Goal: Transaction & Acquisition: Purchase product/service

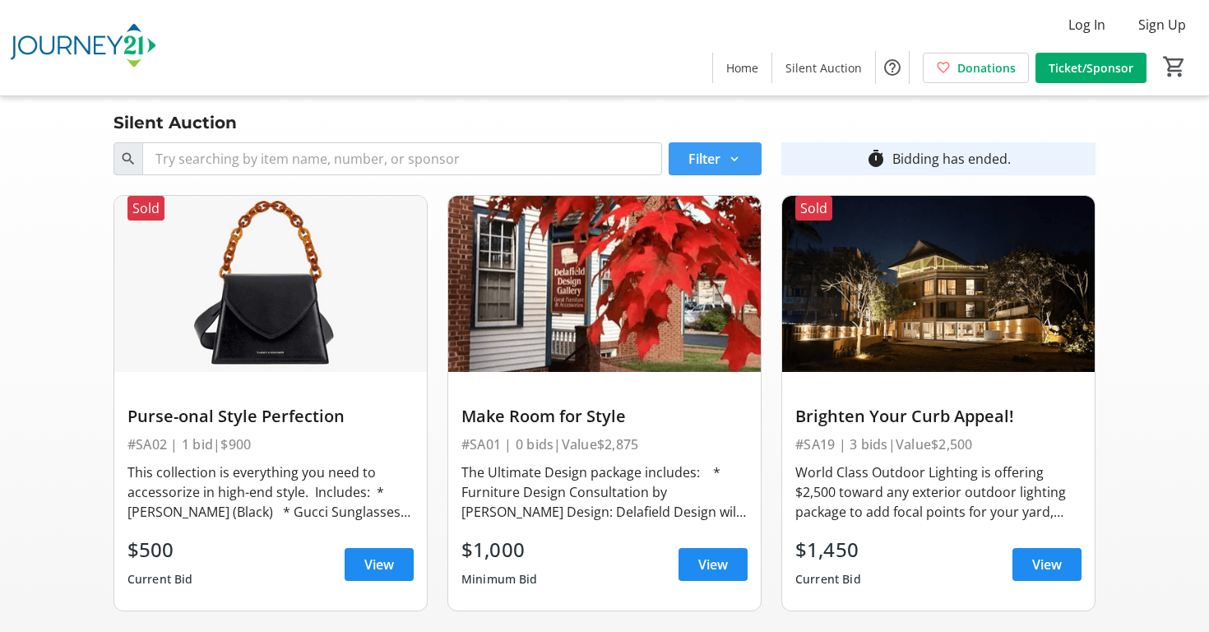
click at [704, 164] on span "Filter" at bounding box center [704, 159] width 32 height 20
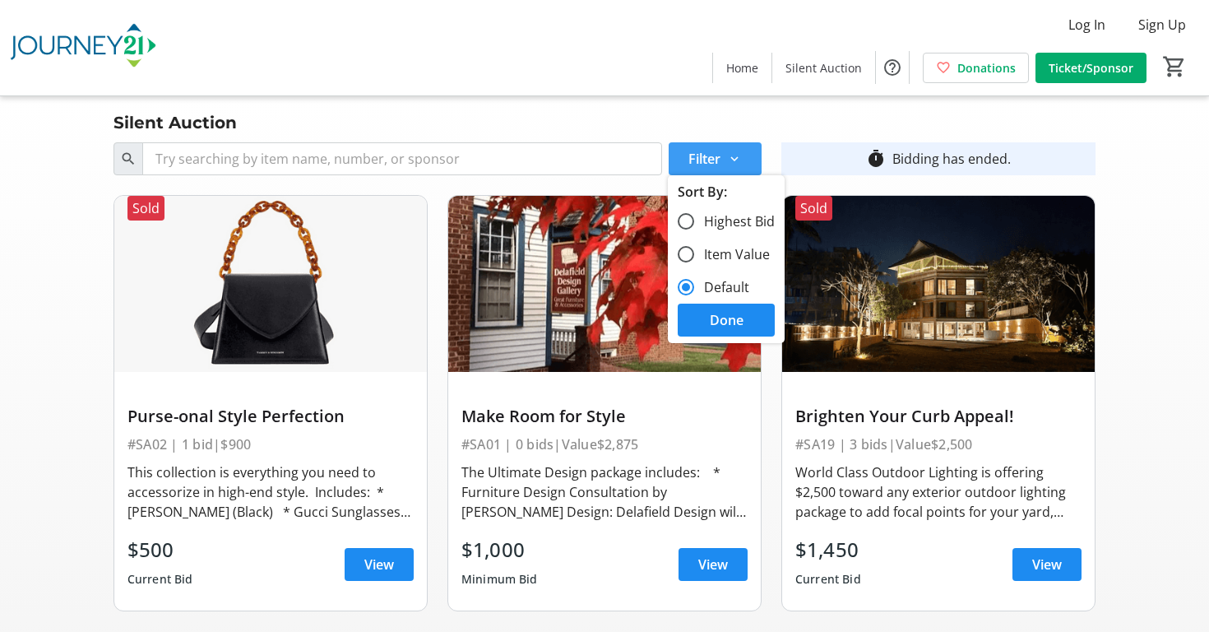
click at [704, 163] on span "Filter" at bounding box center [704, 159] width 32 height 20
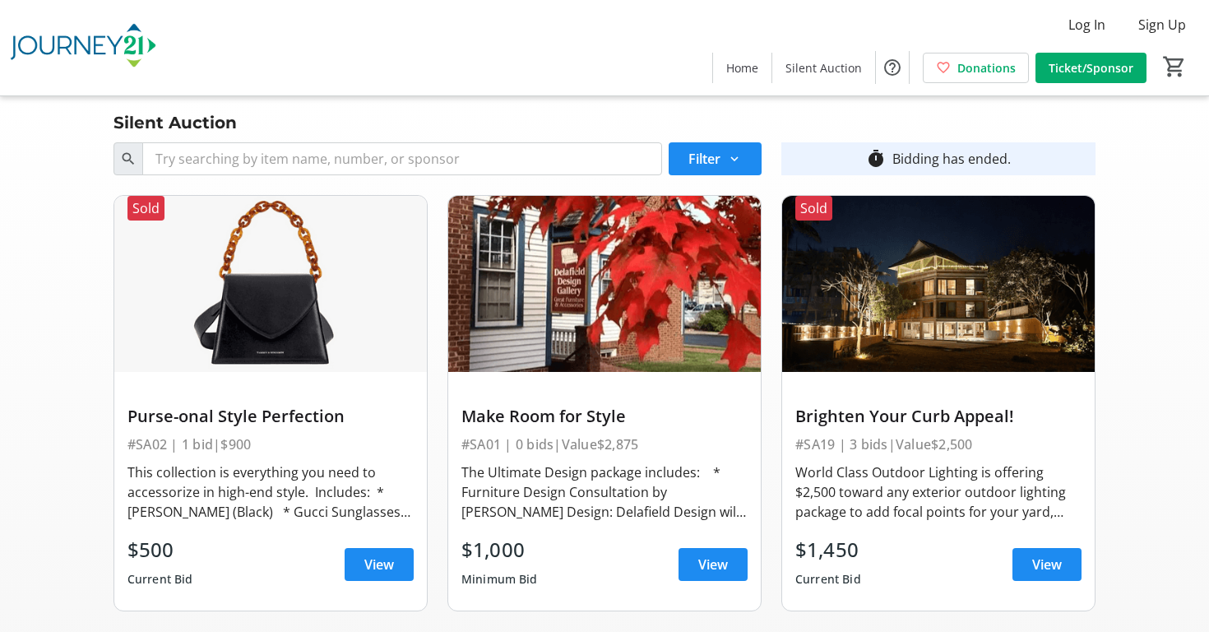
click at [333, 315] on img at bounding box center [270, 284] width 313 height 176
click at [280, 354] on img at bounding box center [270, 284] width 313 height 176
click at [392, 555] on span "View" at bounding box center [379, 564] width 30 height 20
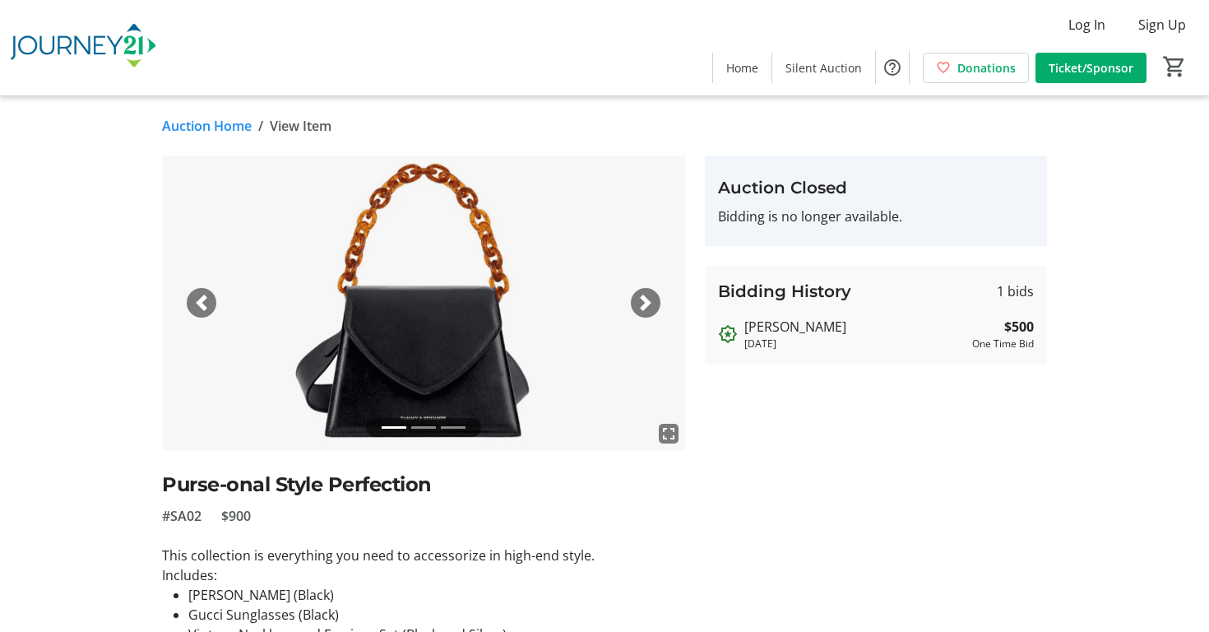
click at [649, 295] on span "button" at bounding box center [645, 302] width 16 height 16
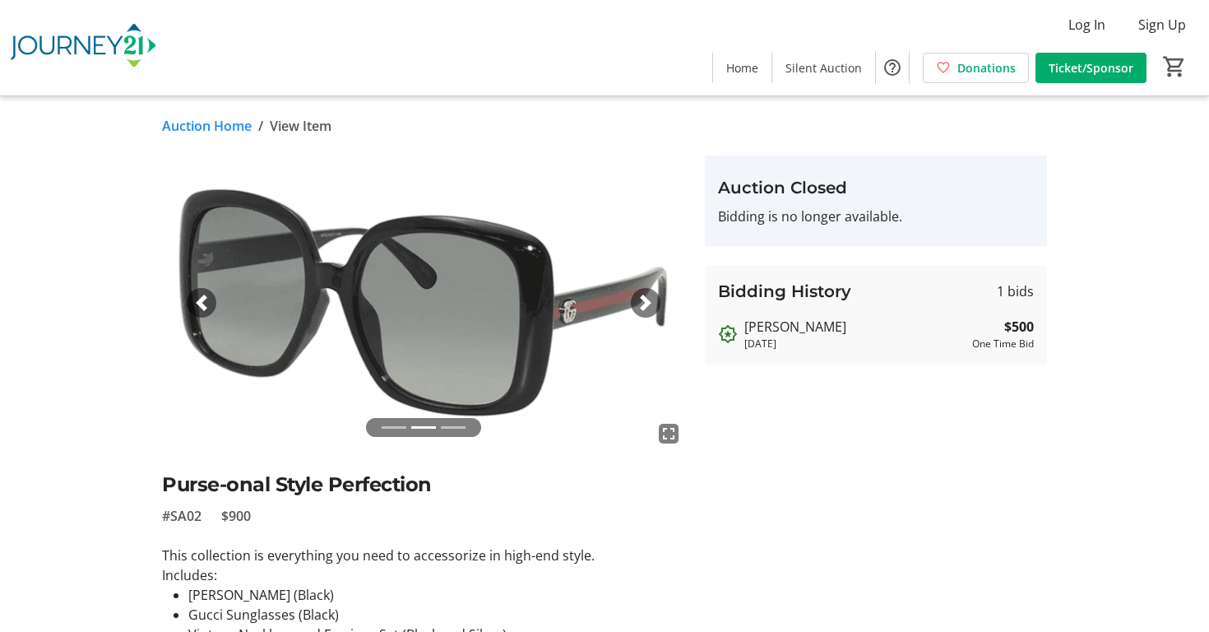
click at [202, 300] on span "button" at bounding box center [201, 302] width 16 height 16
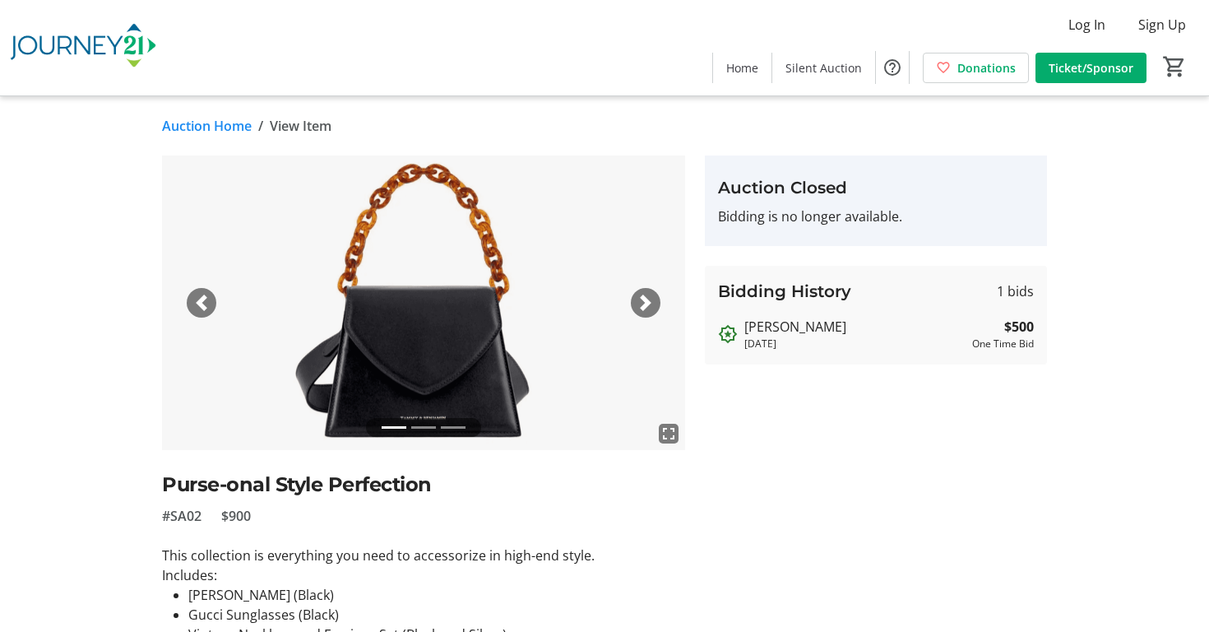
click at [220, 129] on link "Auction Home" at bounding box center [207, 126] width 90 height 20
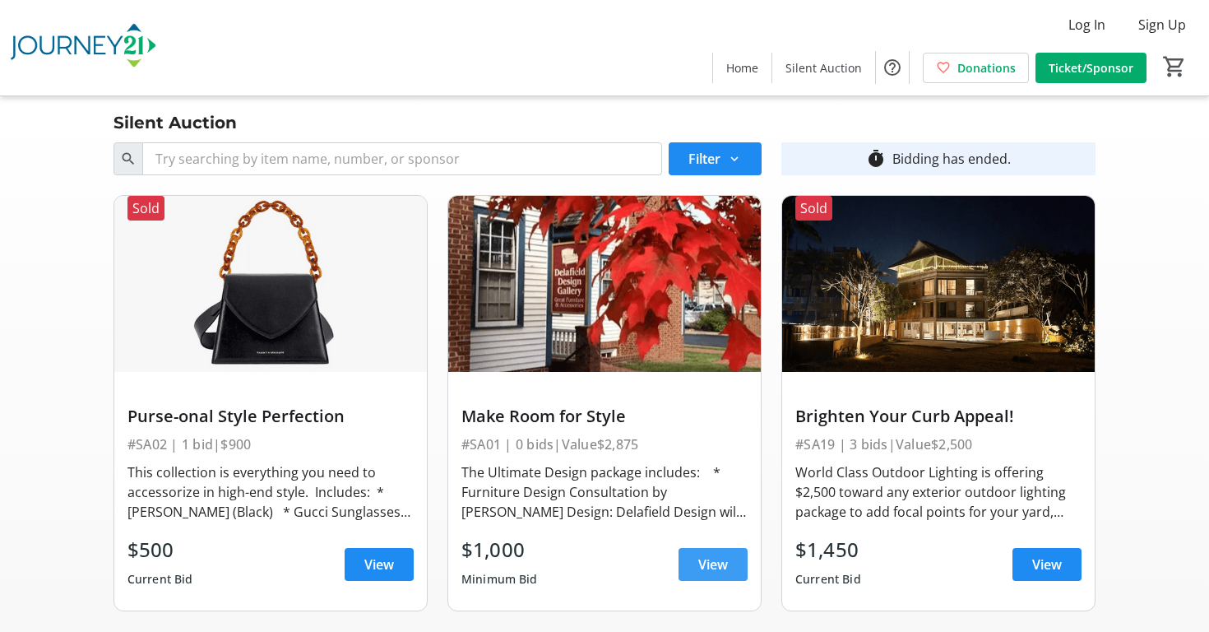
click at [700, 570] on span "View" at bounding box center [713, 564] width 30 height 20
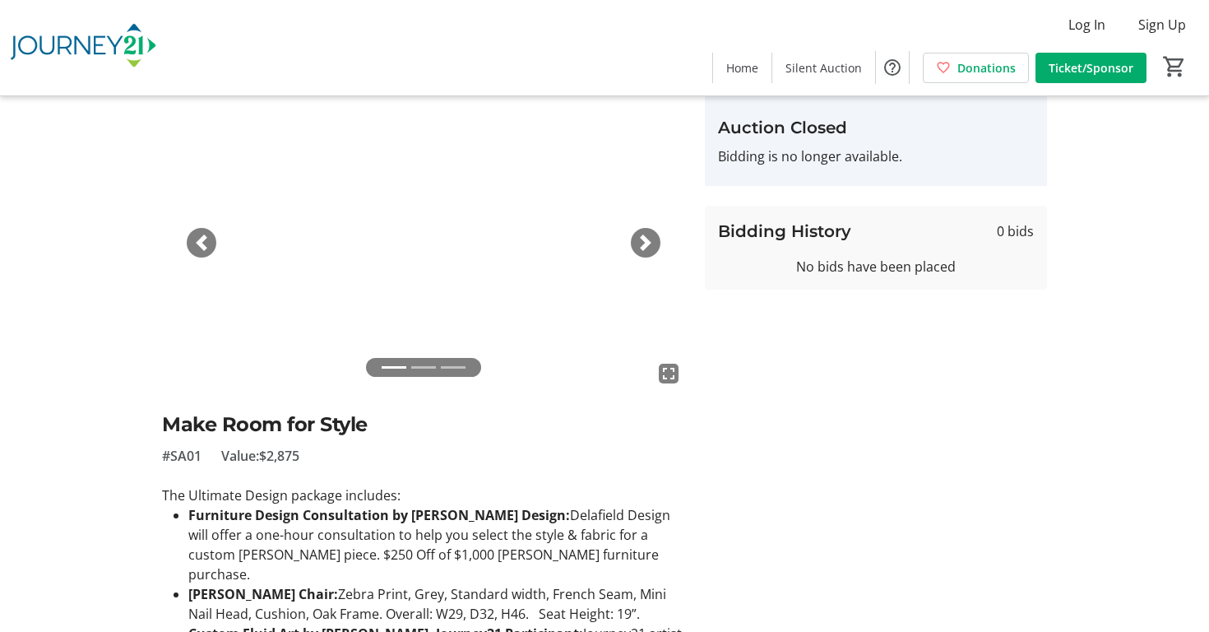
scroll to position [59, 0]
drag, startPoint x: 413, startPoint y: 515, endPoint x: 515, endPoint y: 515, distance: 102.0
click at [515, 515] on strong "Furniture Design Consultation by [PERSON_NAME] Design:" at bounding box center [379, 516] width 382 height 18
copy strong "Delafield Design"
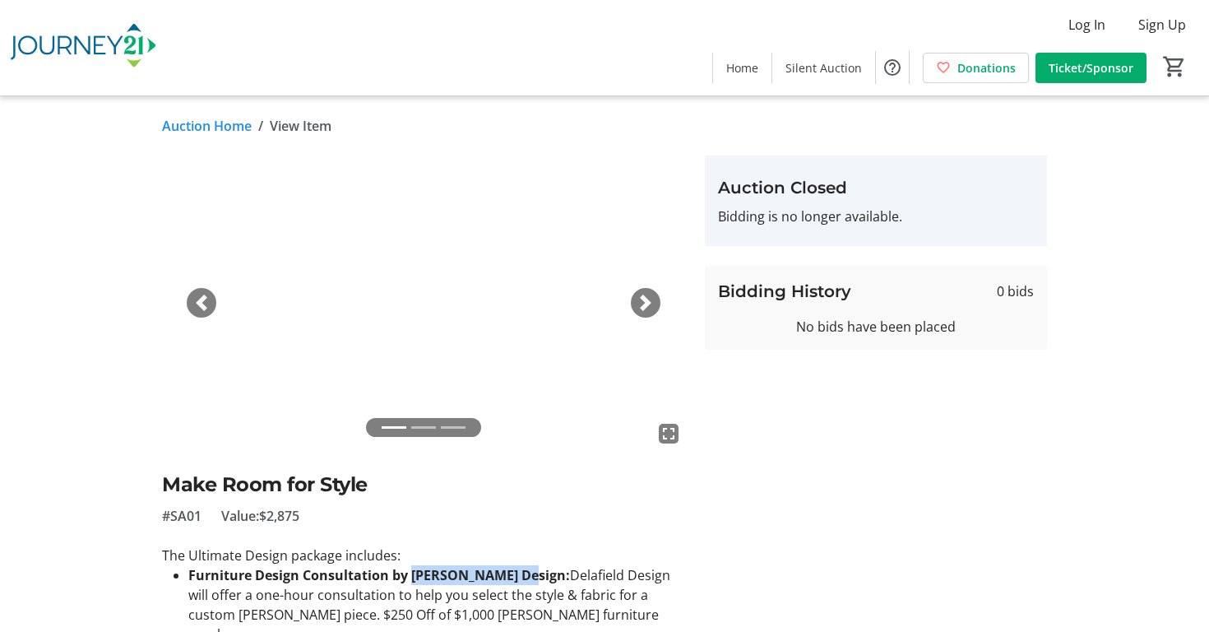
scroll to position [0, 0]
click at [205, 127] on link "Auction Home" at bounding box center [207, 126] width 90 height 20
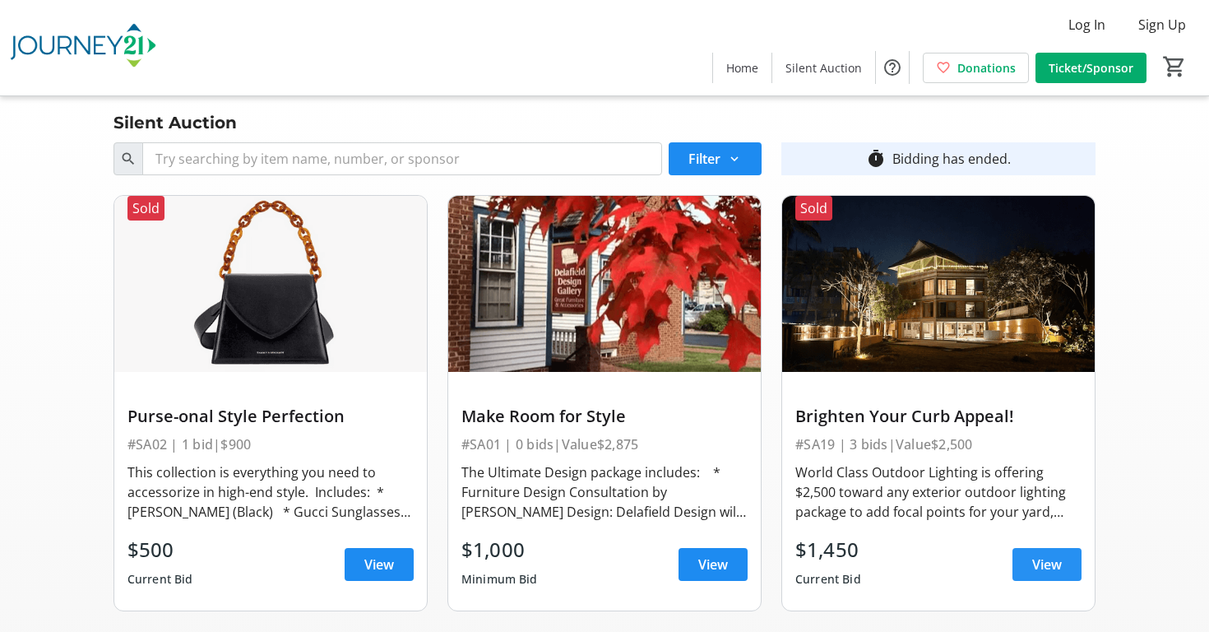
click at [1026, 569] on span at bounding box center [1046, 563] width 69 height 39
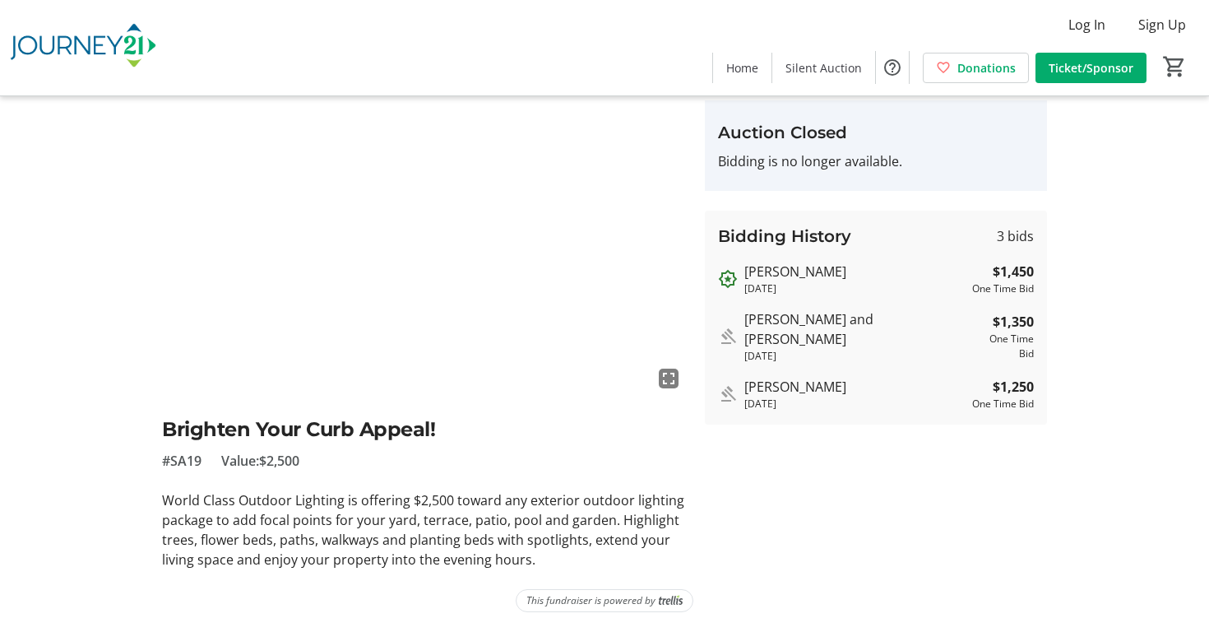
scroll to position [55, 0]
drag, startPoint x: 162, startPoint y: 501, endPoint x: 341, endPoint y: 500, distance: 179.3
click at [341, 500] on p "World Class Outdoor Lighting is offering $2,500 toward any exterior outdoor lig…" at bounding box center [423, 529] width 523 height 79
copy p "World Class Outdoor Lighting"
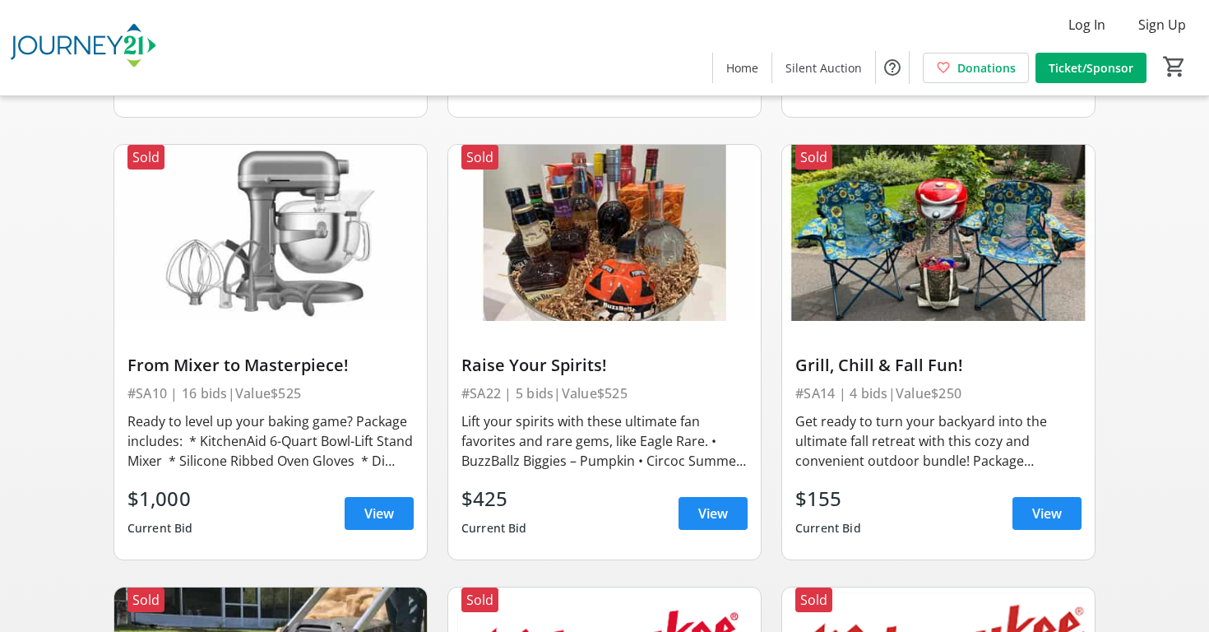
scroll to position [495, 0]
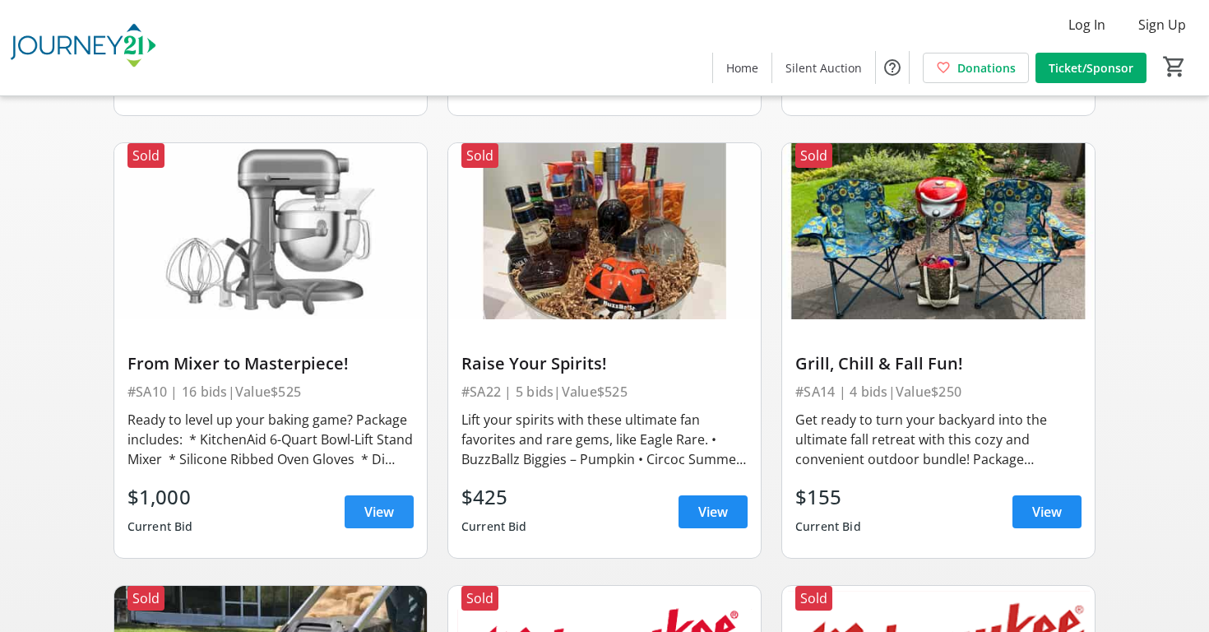
click at [384, 508] on span "View" at bounding box center [379, 512] width 30 height 20
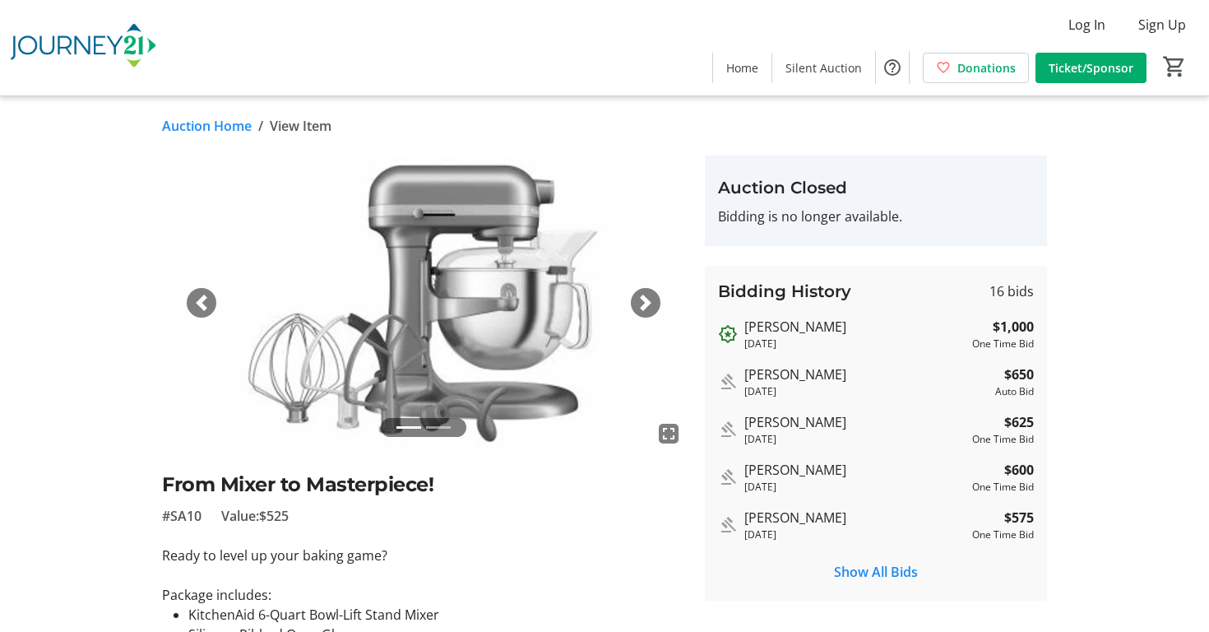
click at [190, 123] on link "Auction Home" at bounding box center [207, 126] width 90 height 20
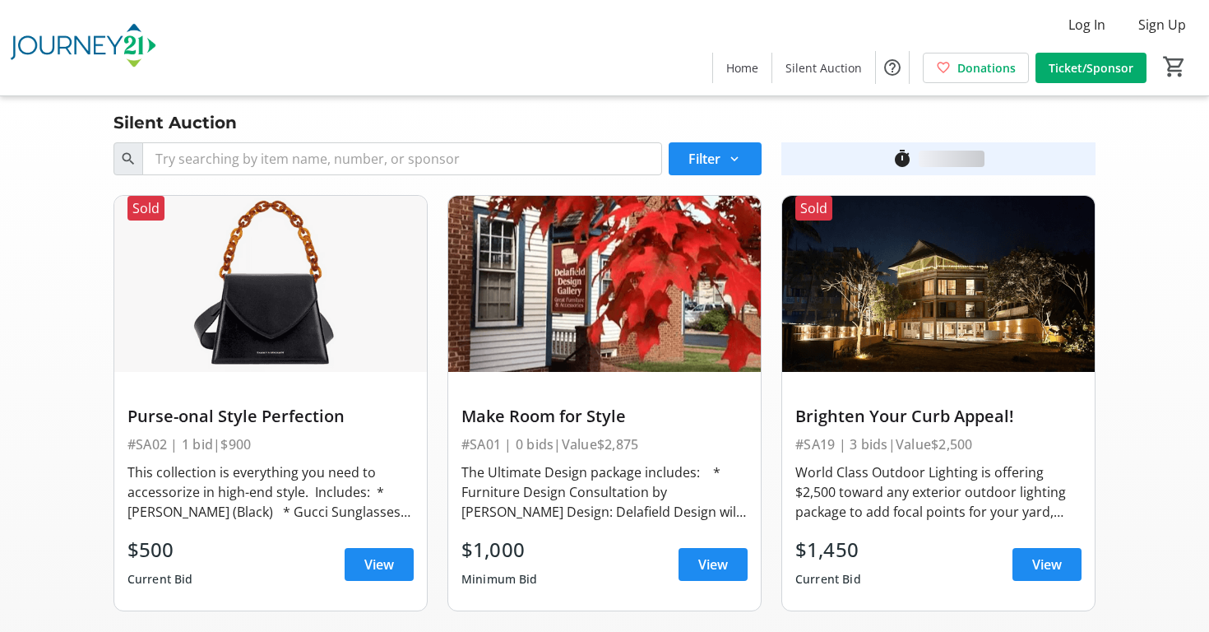
scroll to position [495, 0]
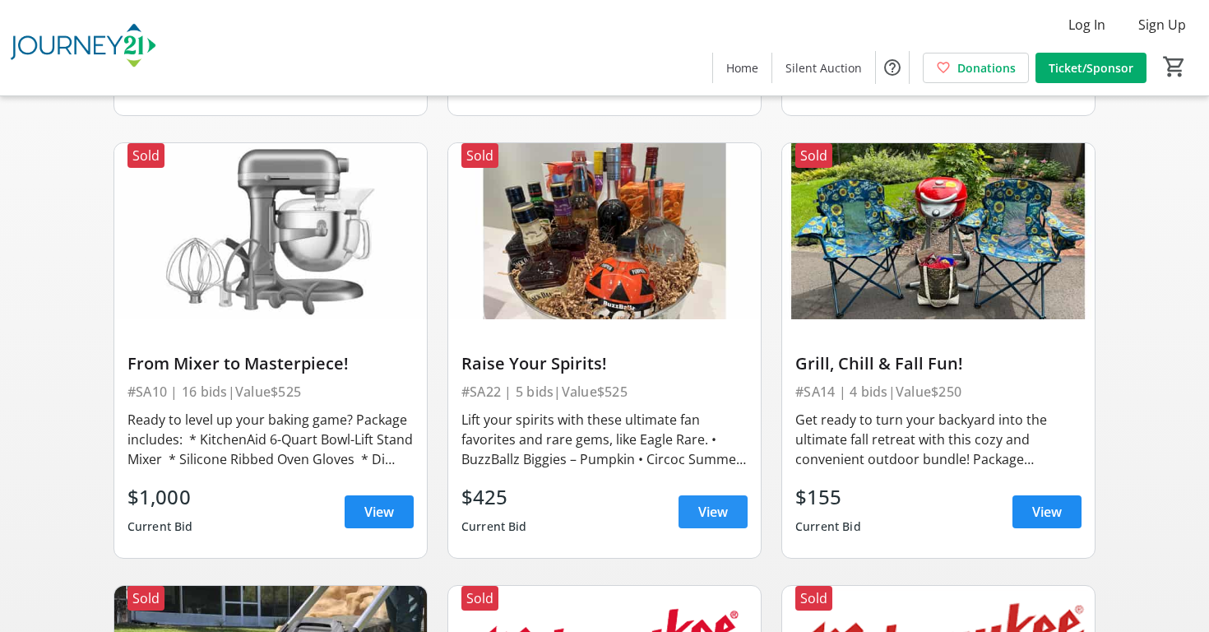
click at [699, 520] on span "View" at bounding box center [713, 512] width 30 height 20
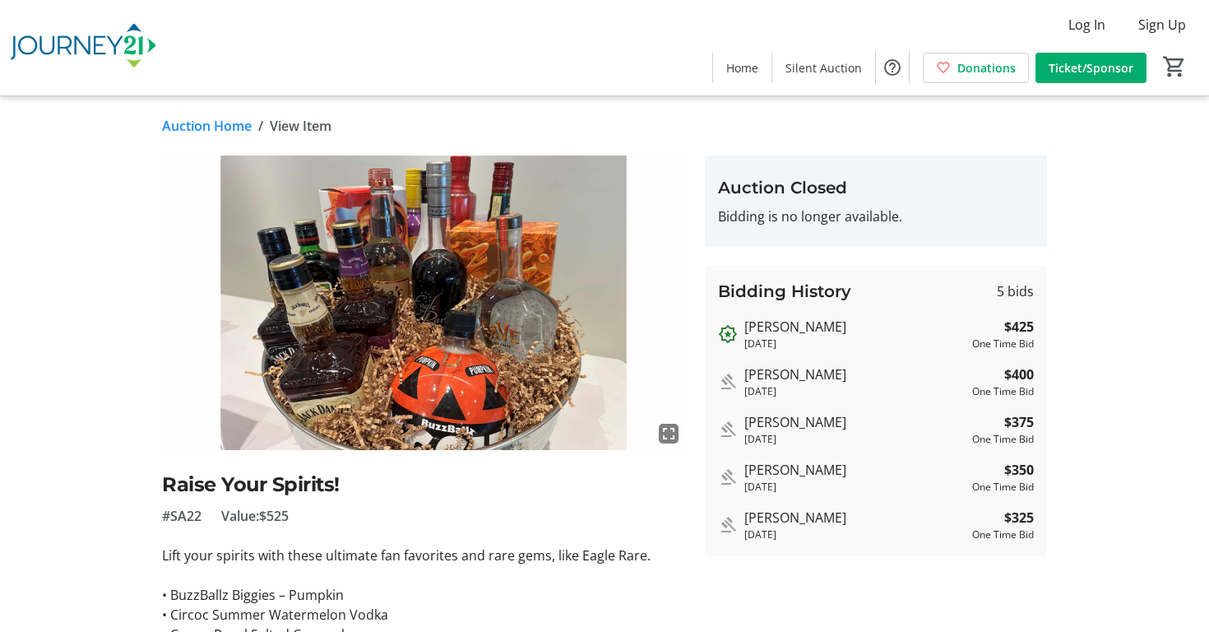
click at [222, 125] on link "Auction Home" at bounding box center [207, 126] width 90 height 20
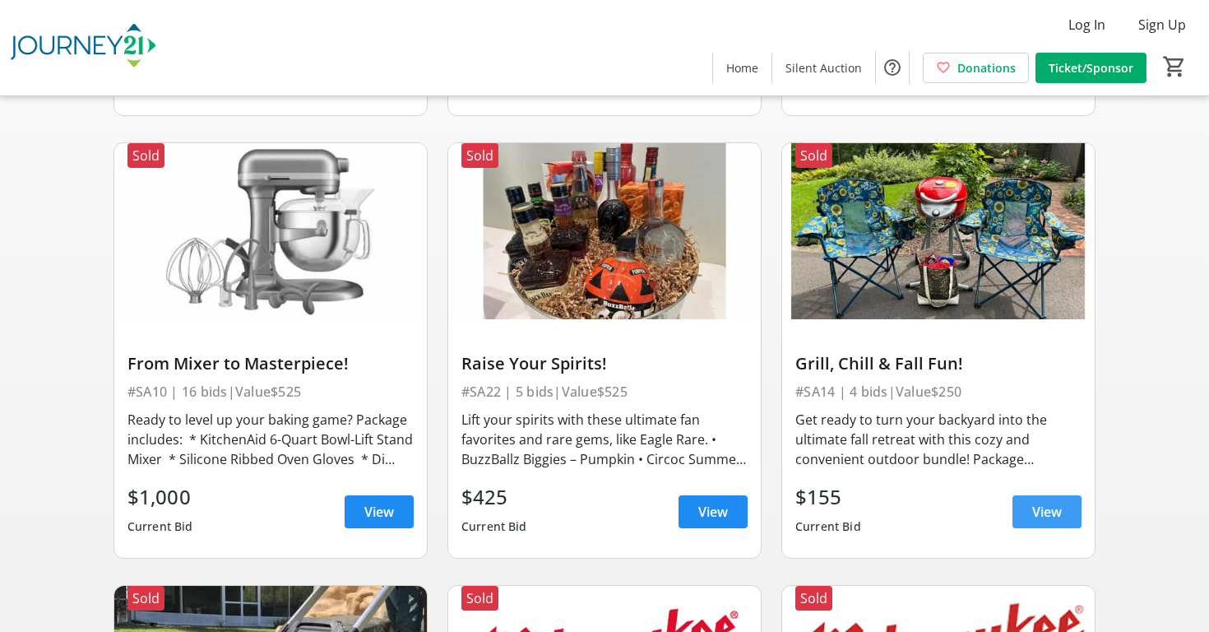
click at [1035, 521] on span "View" at bounding box center [1047, 512] width 30 height 20
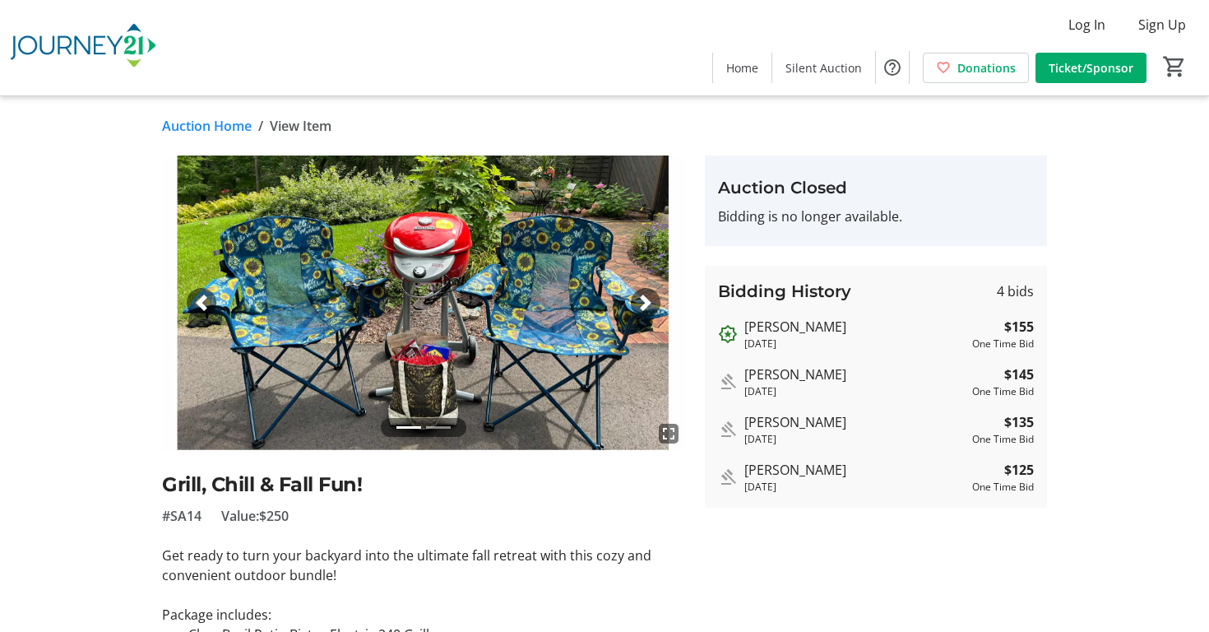
click at [220, 126] on link "Auction Home" at bounding box center [207, 126] width 90 height 20
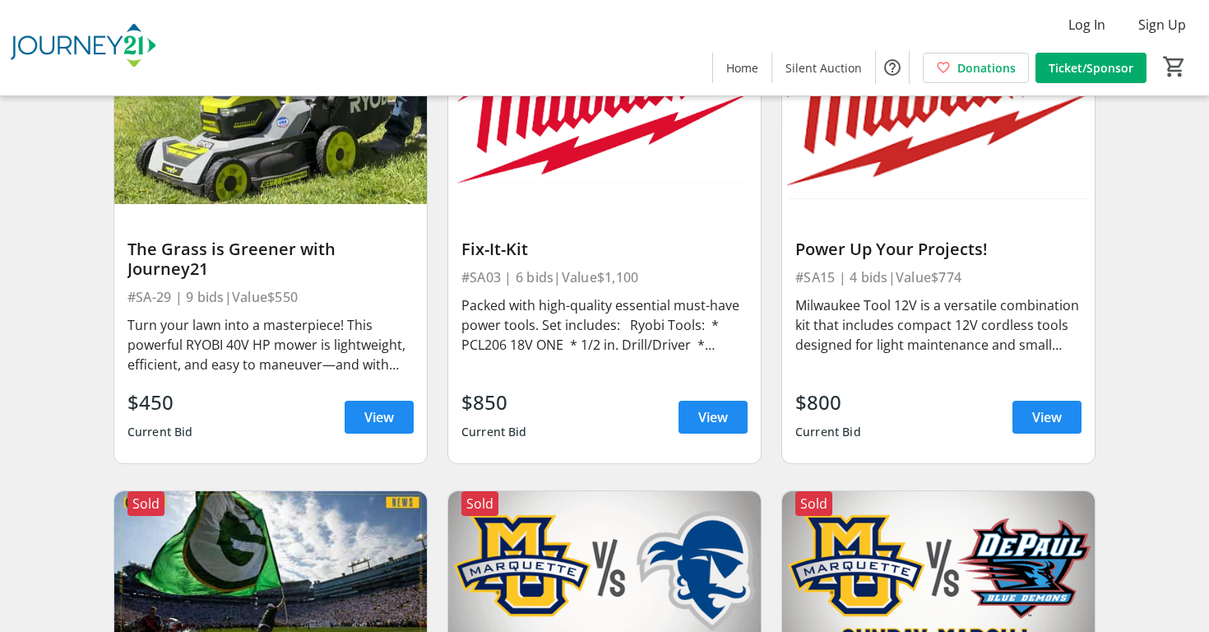
scroll to position [1021, 0]
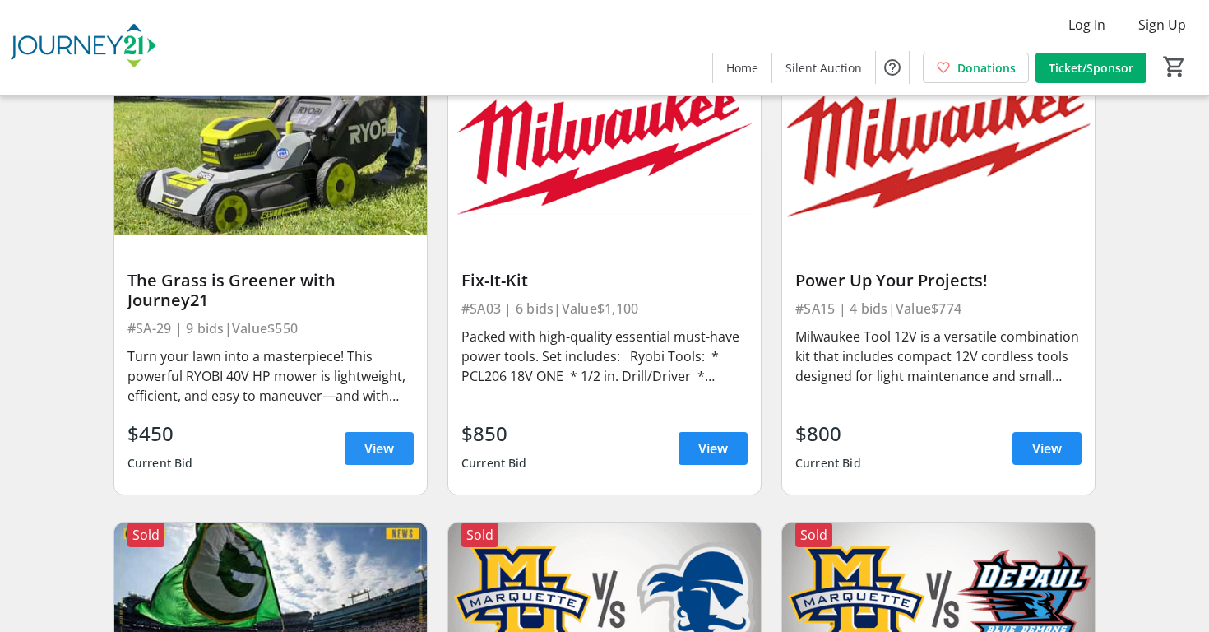
click at [374, 452] on span "View" at bounding box center [379, 448] width 30 height 20
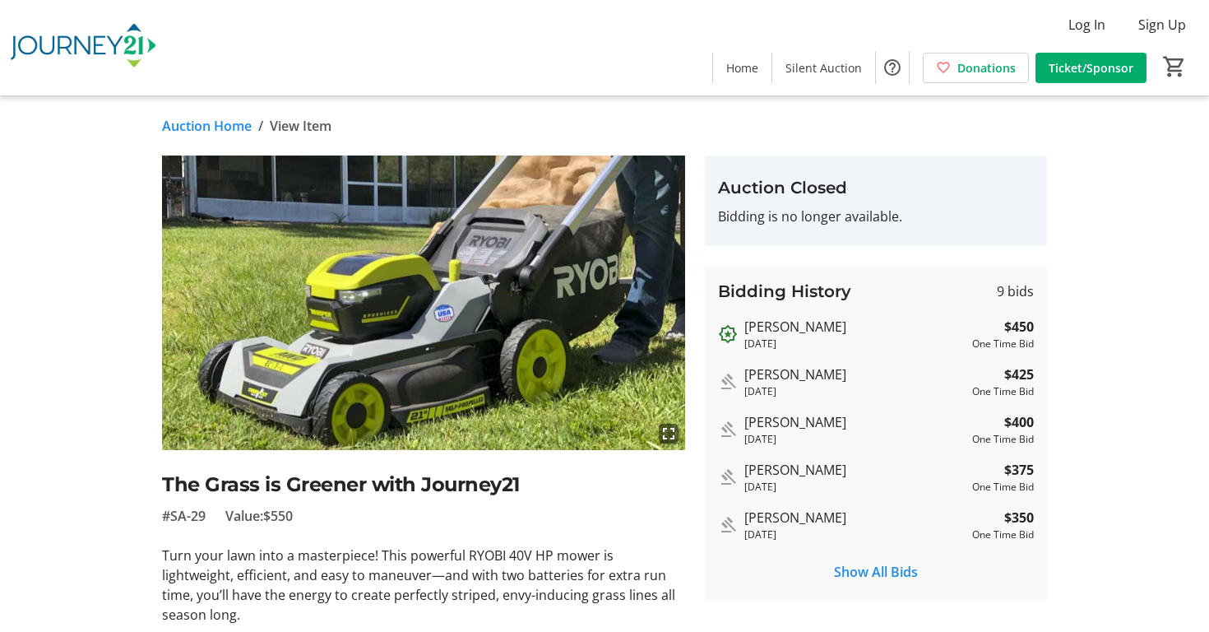
click at [190, 123] on link "Auction Home" at bounding box center [207, 126] width 90 height 20
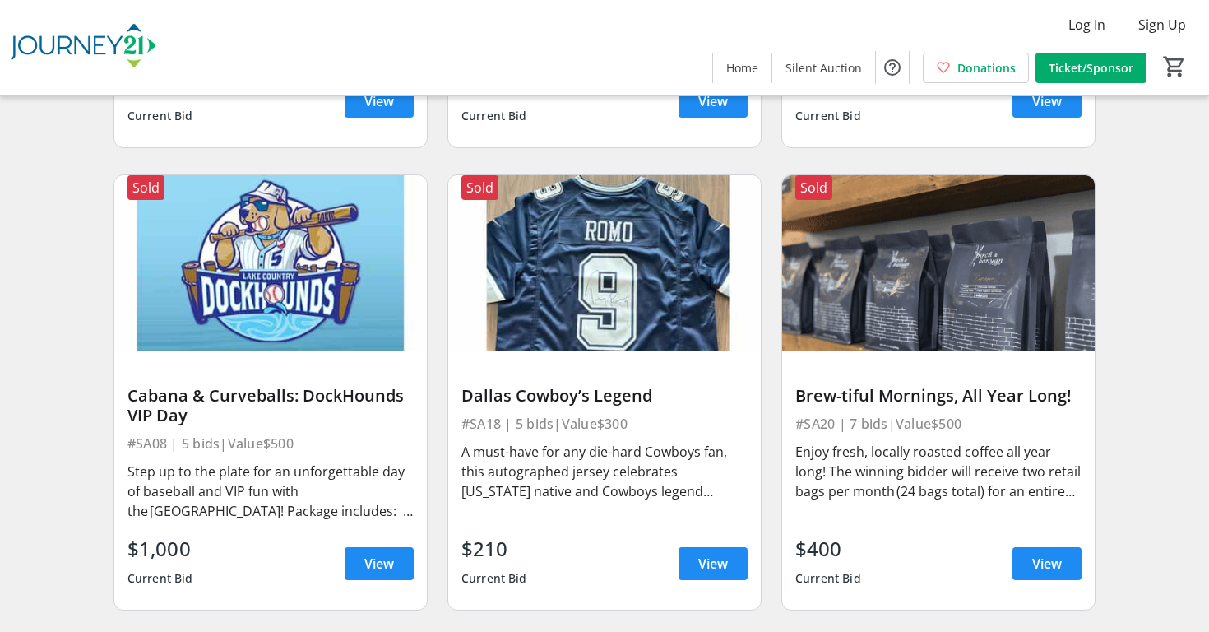
scroll to position [1844, 0]
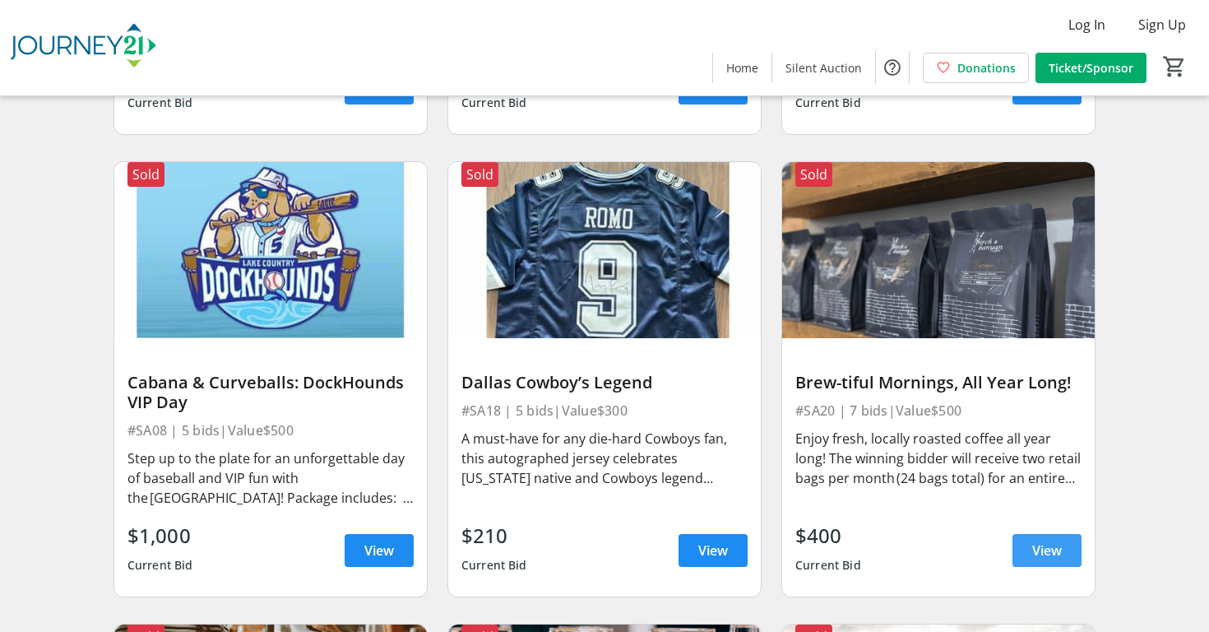
click at [1022, 551] on span at bounding box center [1046, 549] width 69 height 39
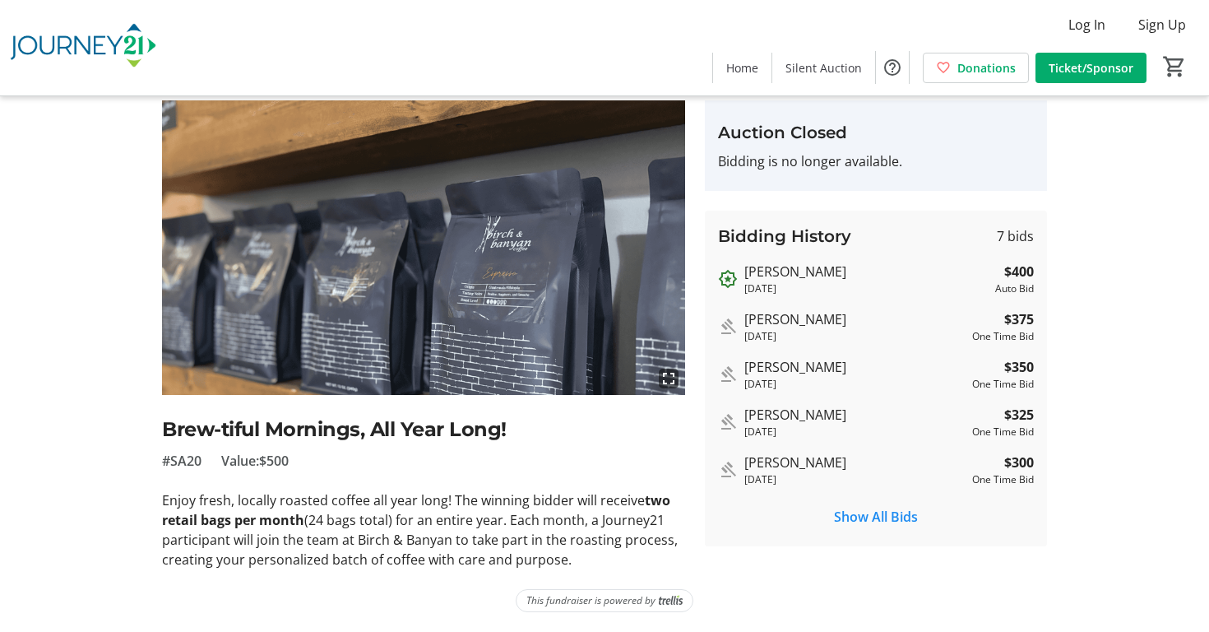
scroll to position [55, 0]
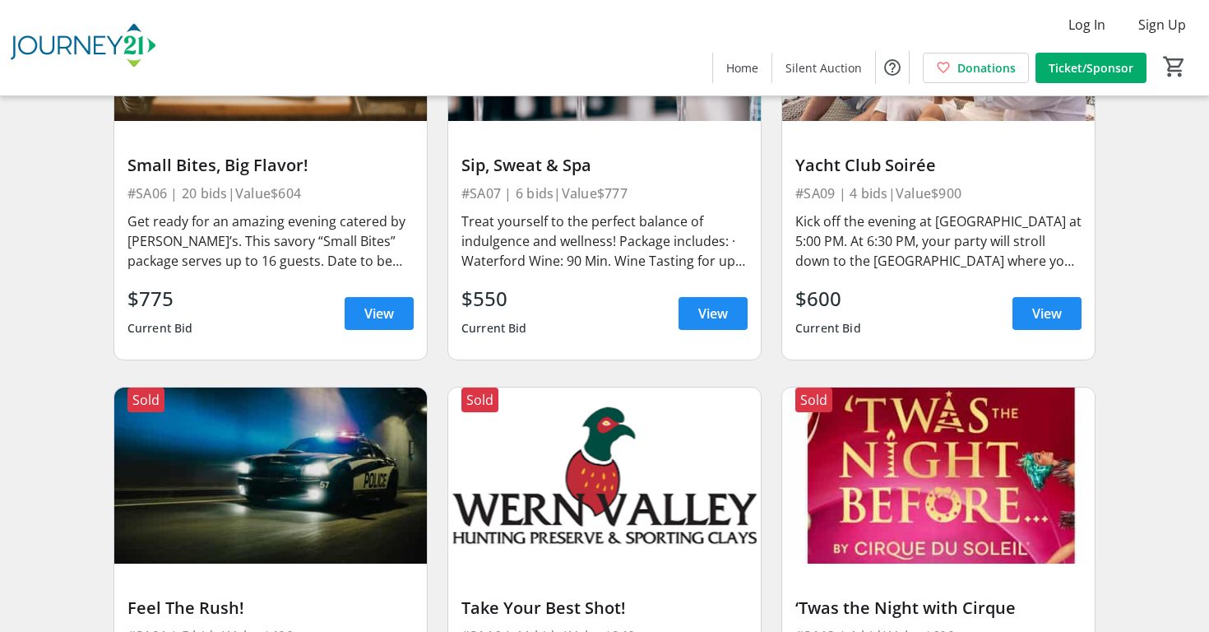
scroll to position [2516, 0]
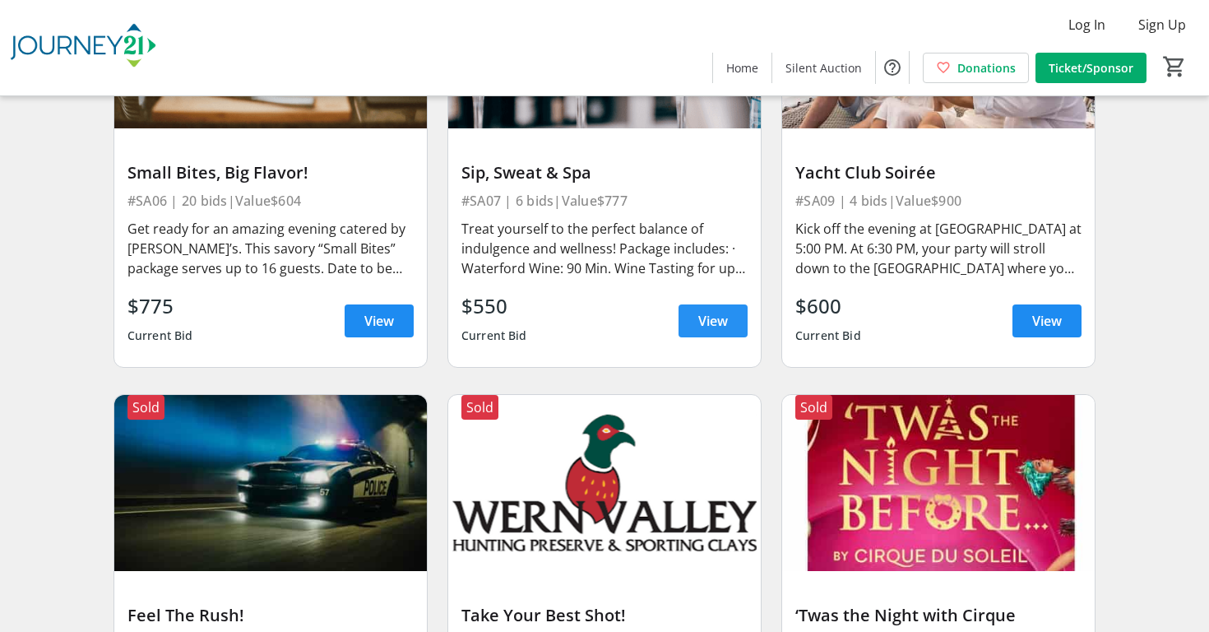
click at [747, 328] on span at bounding box center [713, 320] width 69 height 39
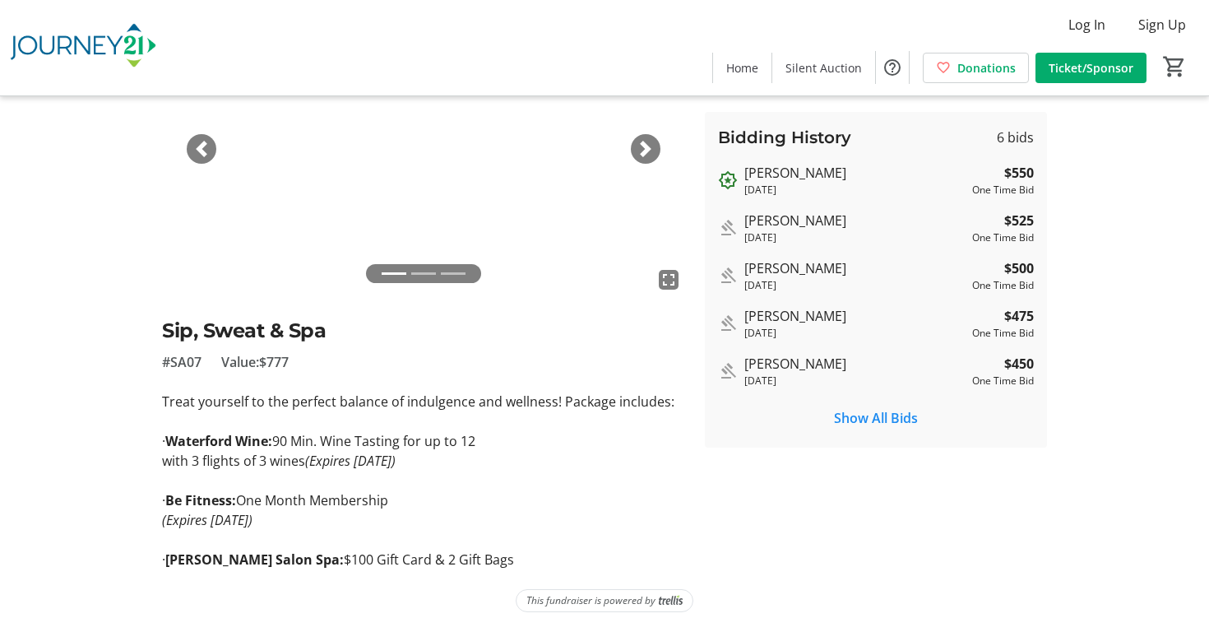
scroll to position [154, 0]
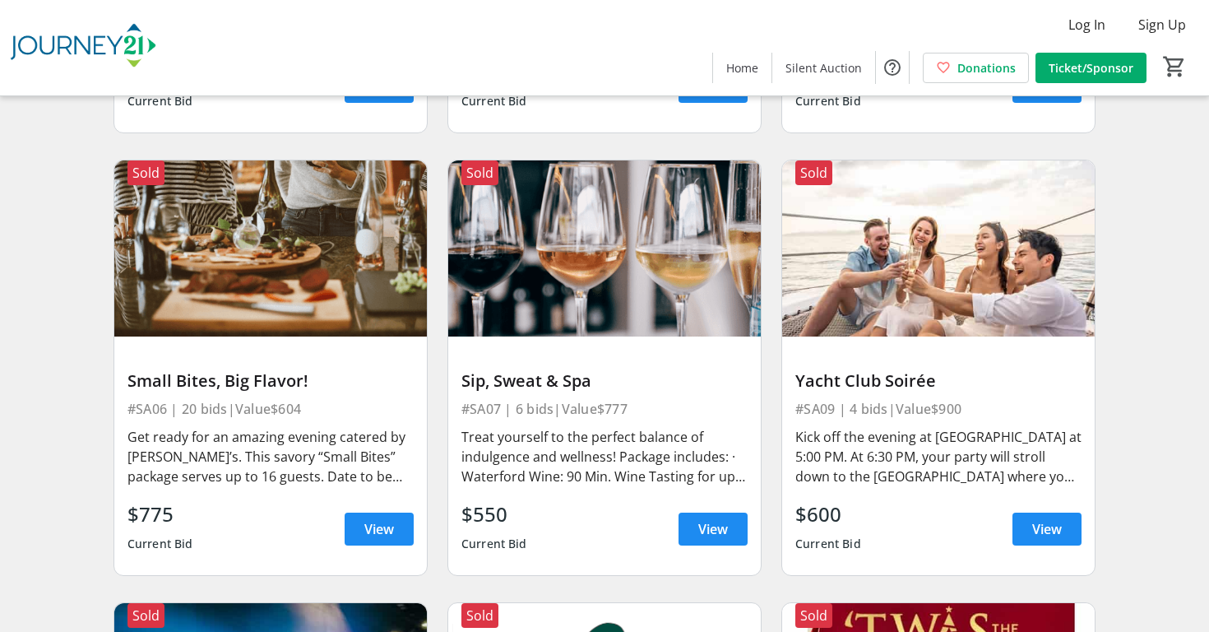
scroll to position [2313, 0]
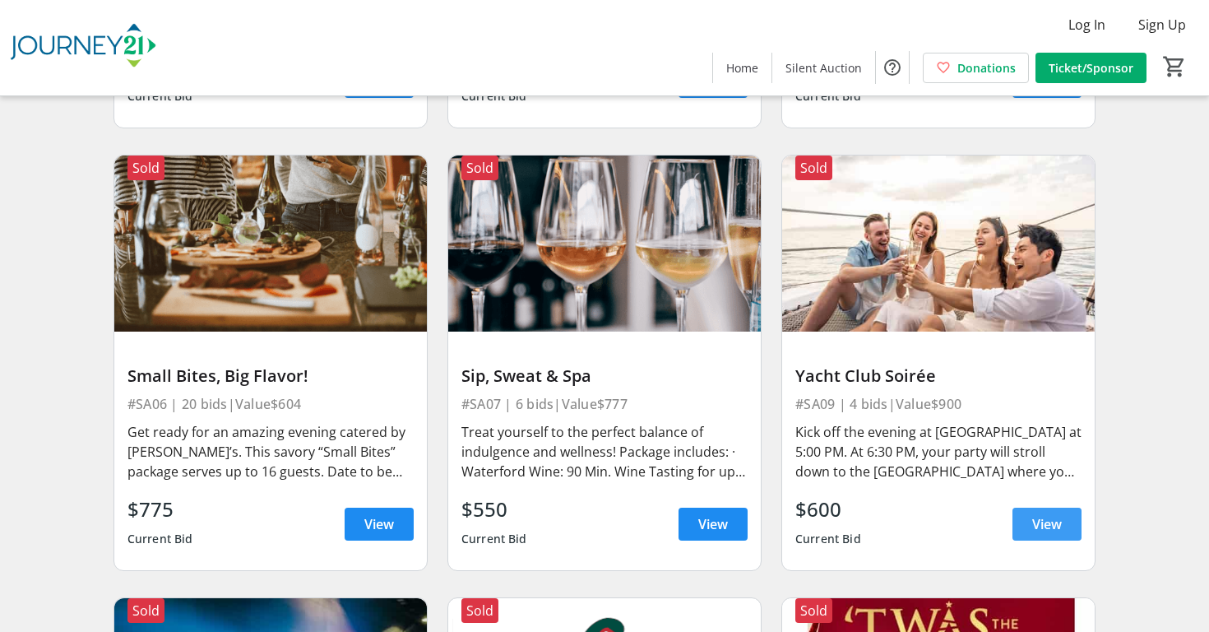
click at [1025, 527] on span at bounding box center [1046, 523] width 69 height 39
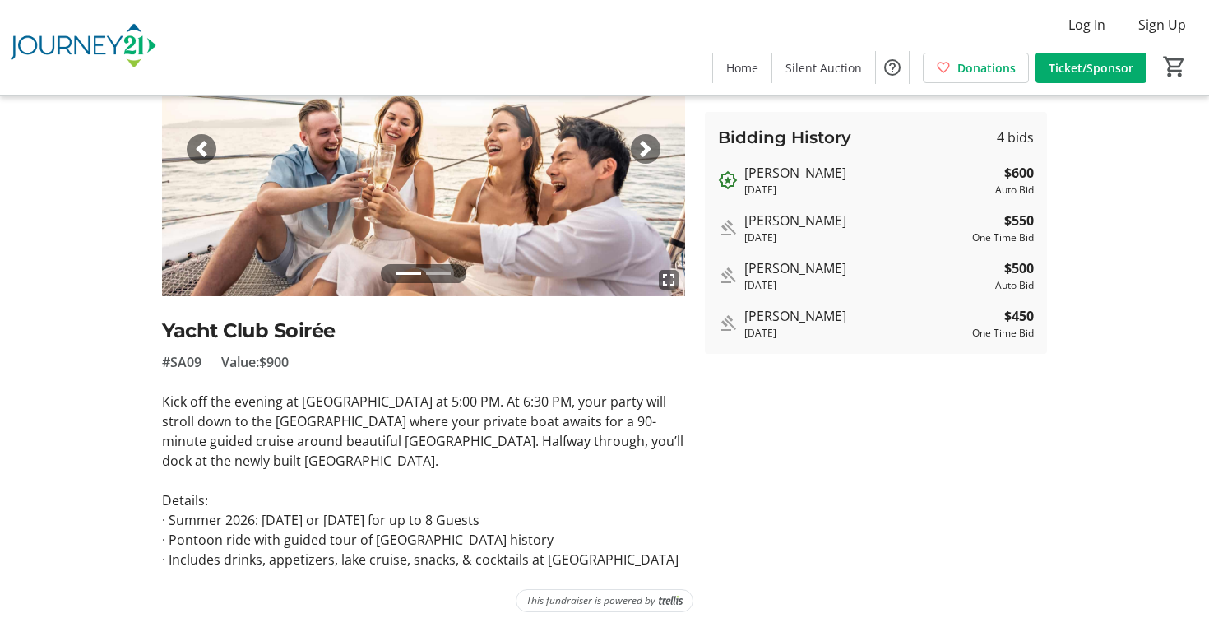
scroll to position [154, 0]
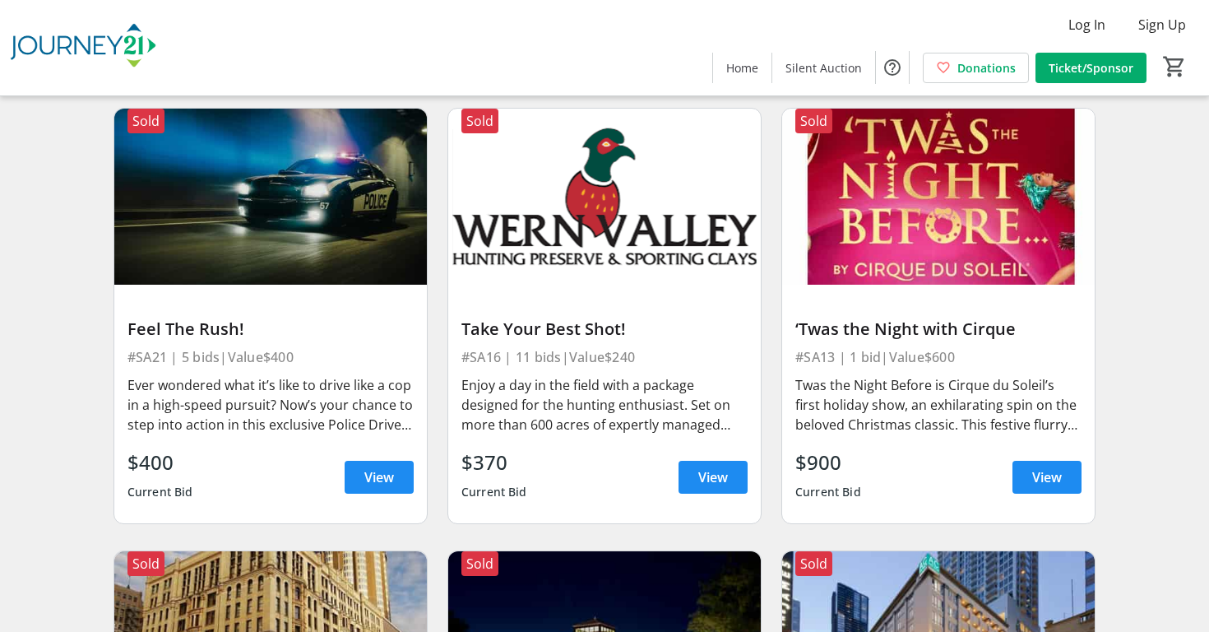
scroll to position [2784, 0]
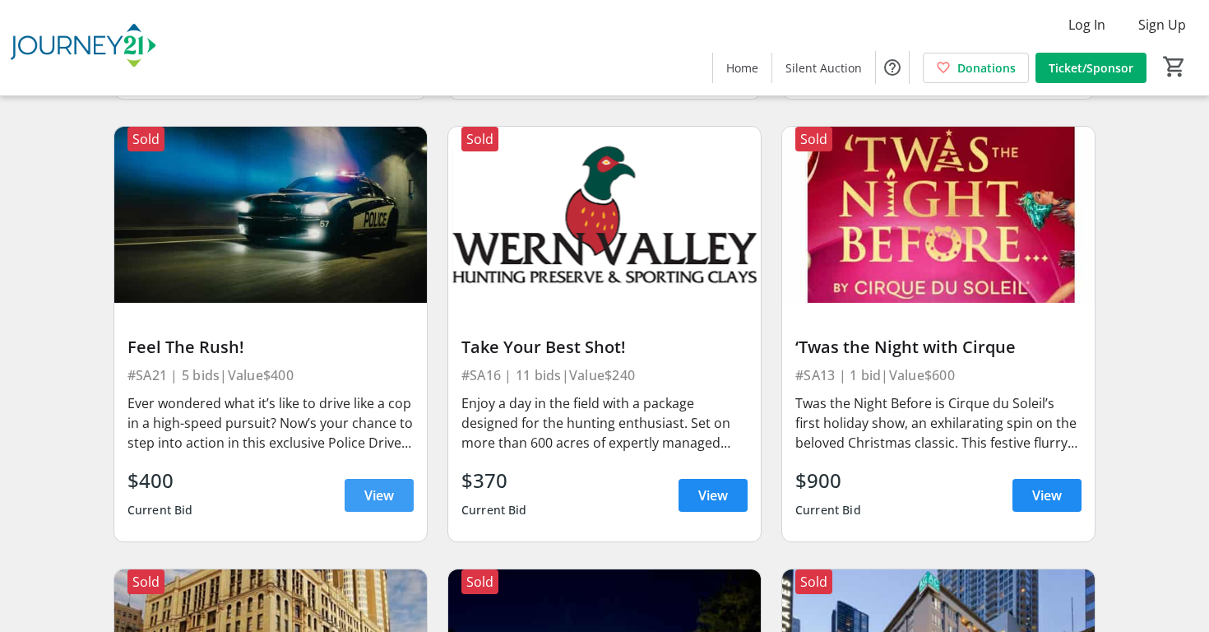
click at [354, 498] on span at bounding box center [379, 494] width 69 height 39
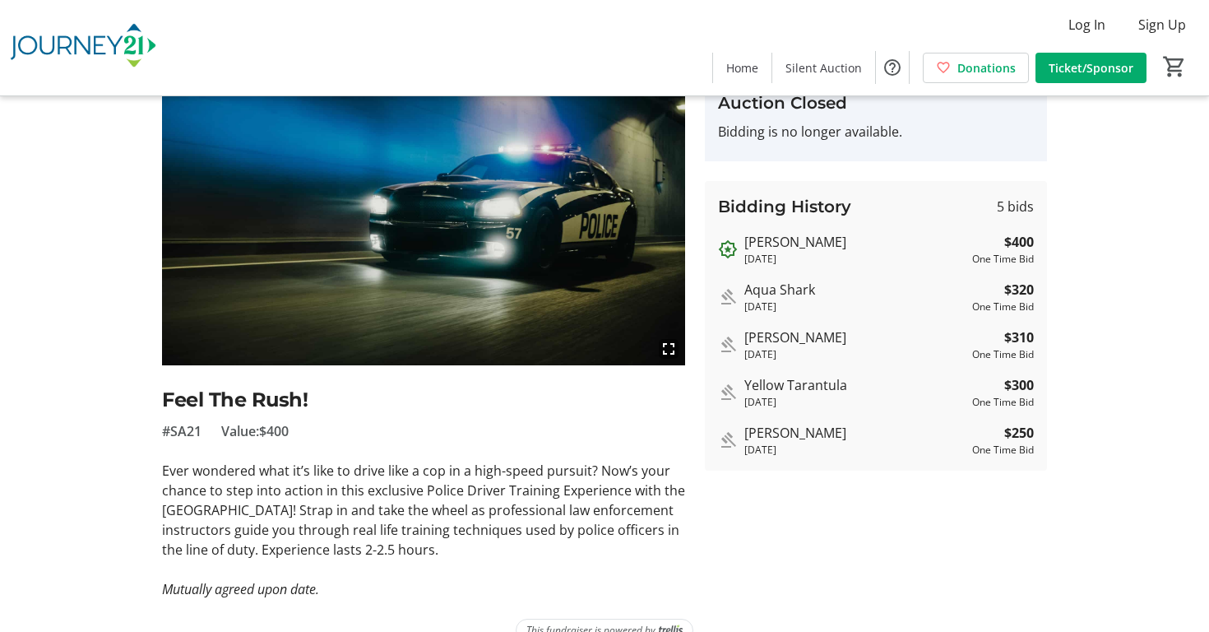
scroll to position [74, 0]
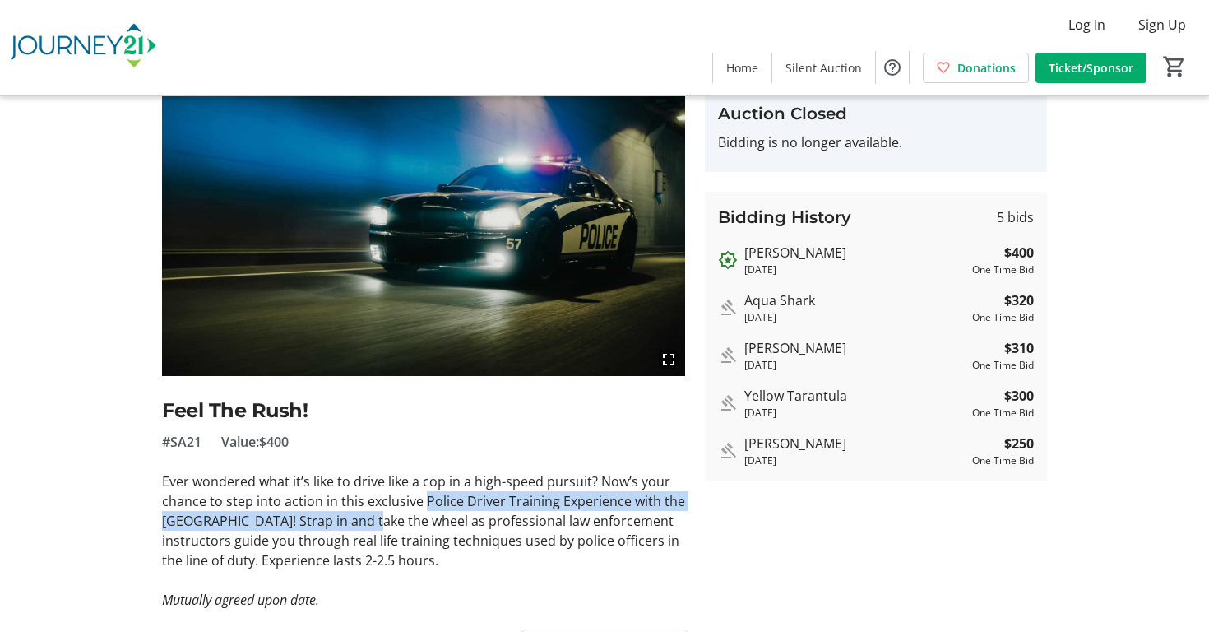
drag, startPoint x: 422, startPoint y: 499, endPoint x: 381, endPoint y: 523, distance: 47.5
click at [381, 523] on p "Ever wondered what it’s like to drive like a cop in a high-speed pursuit? Now’s…" at bounding box center [423, 520] width 523 height 99
copy p "Police Driver Training Experience with the [GEOGRAPHIC_DATA]"
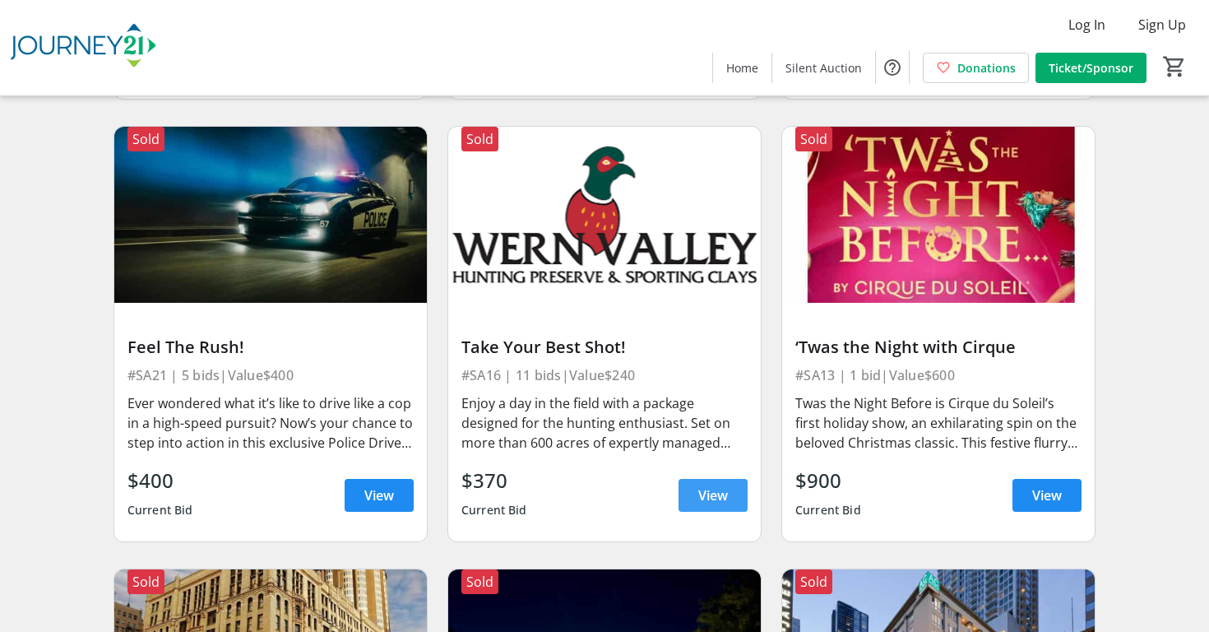
click at [734, 493] on span at bounding box center [713, 494] width 69 height 39
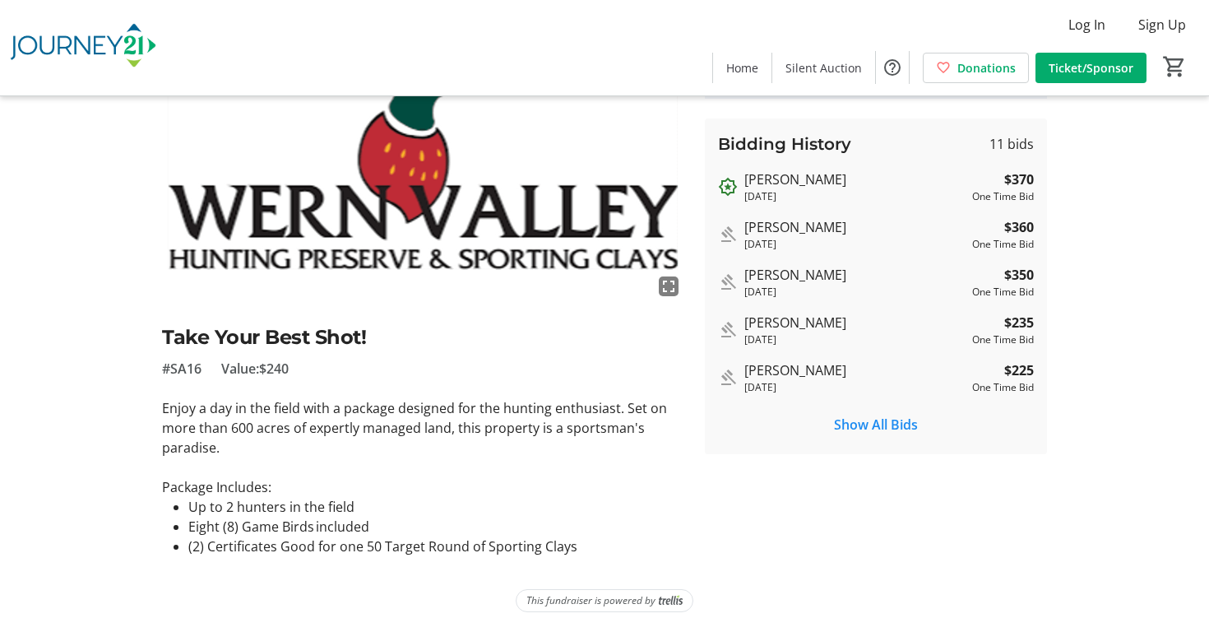
scroll to position [147, 0]
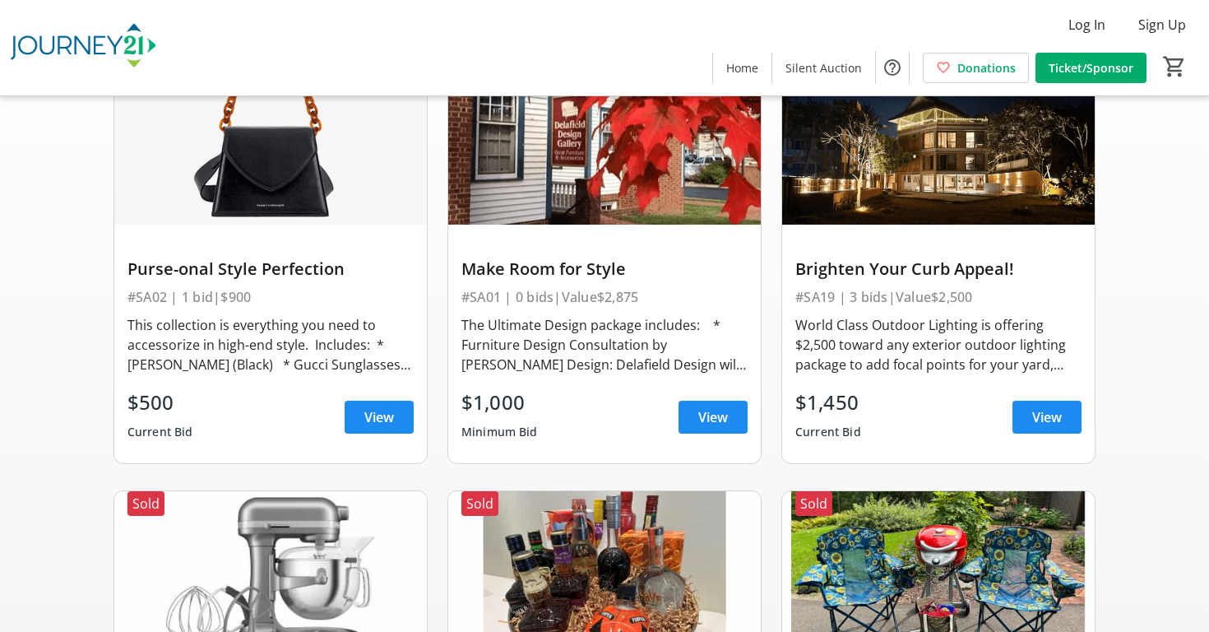
scroll to position [2784, 0]
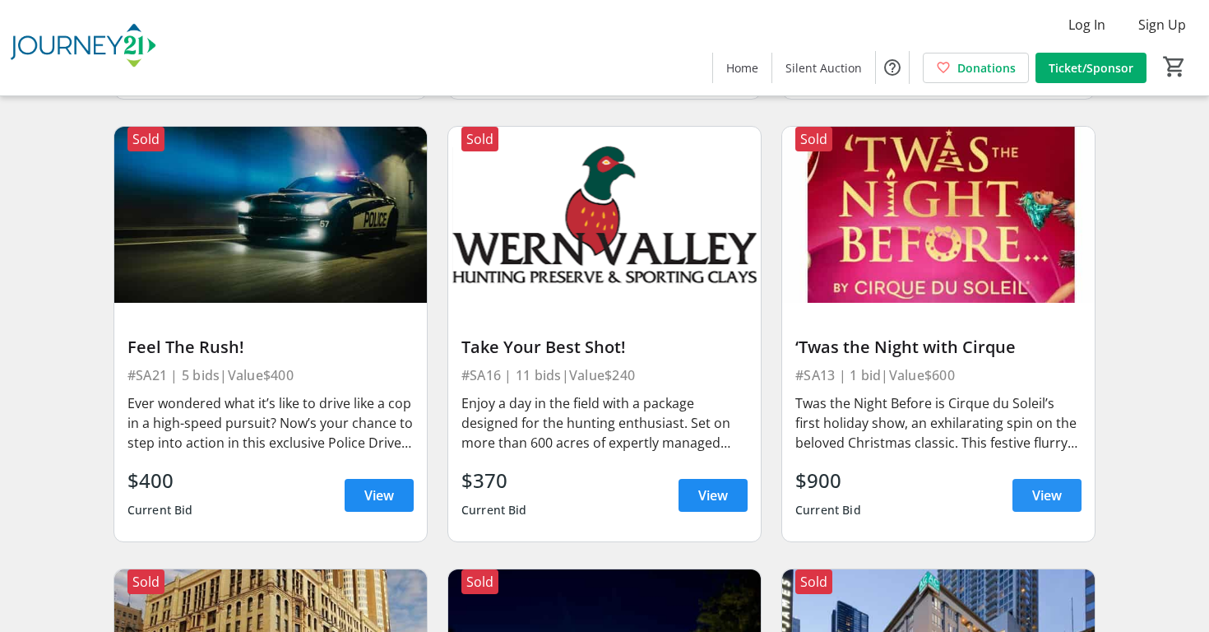
click at [1031, 491] on span at bounding box center [1046, 494] width 69 height 39
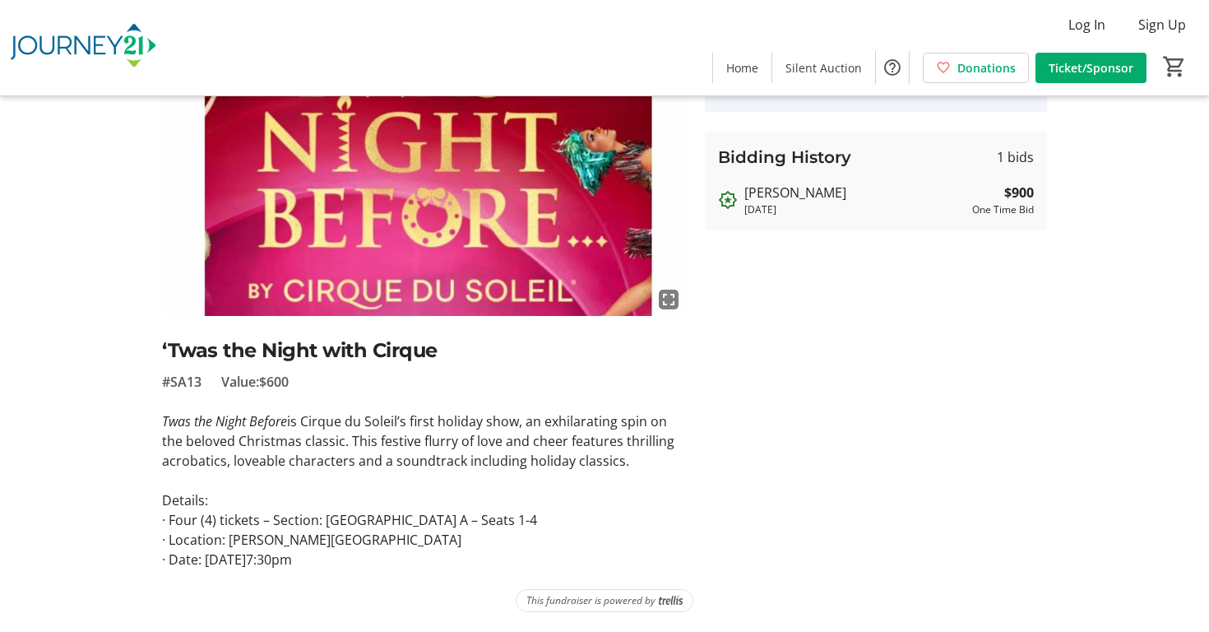
scroll to position [134, 0]
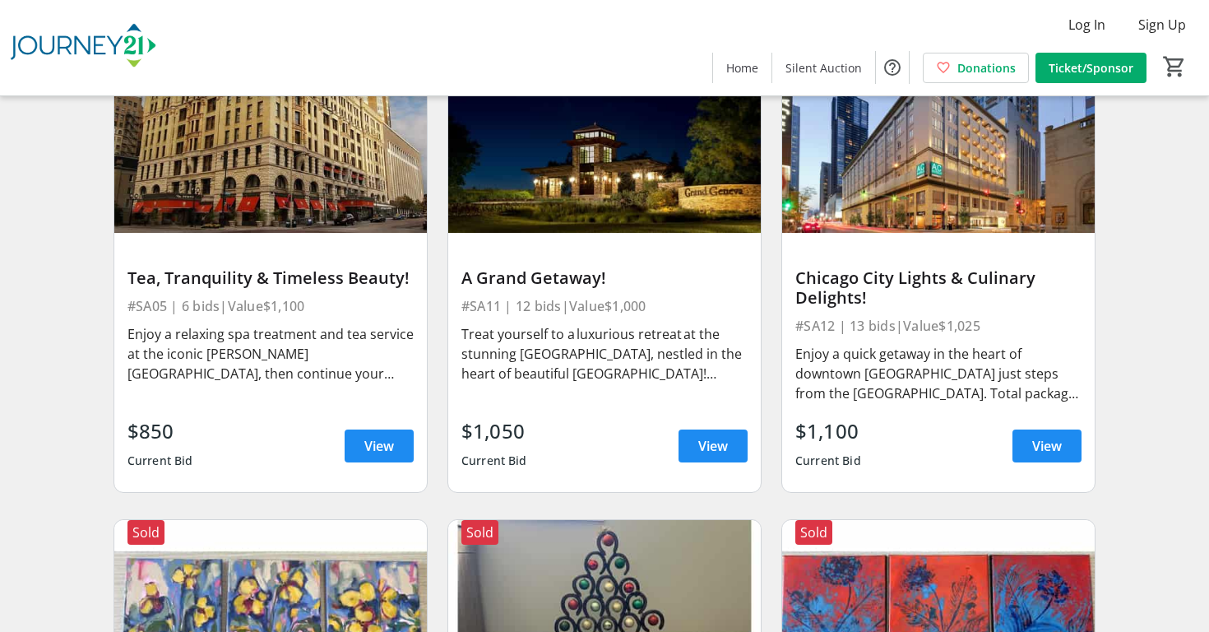
scroll to position [3264, 0]
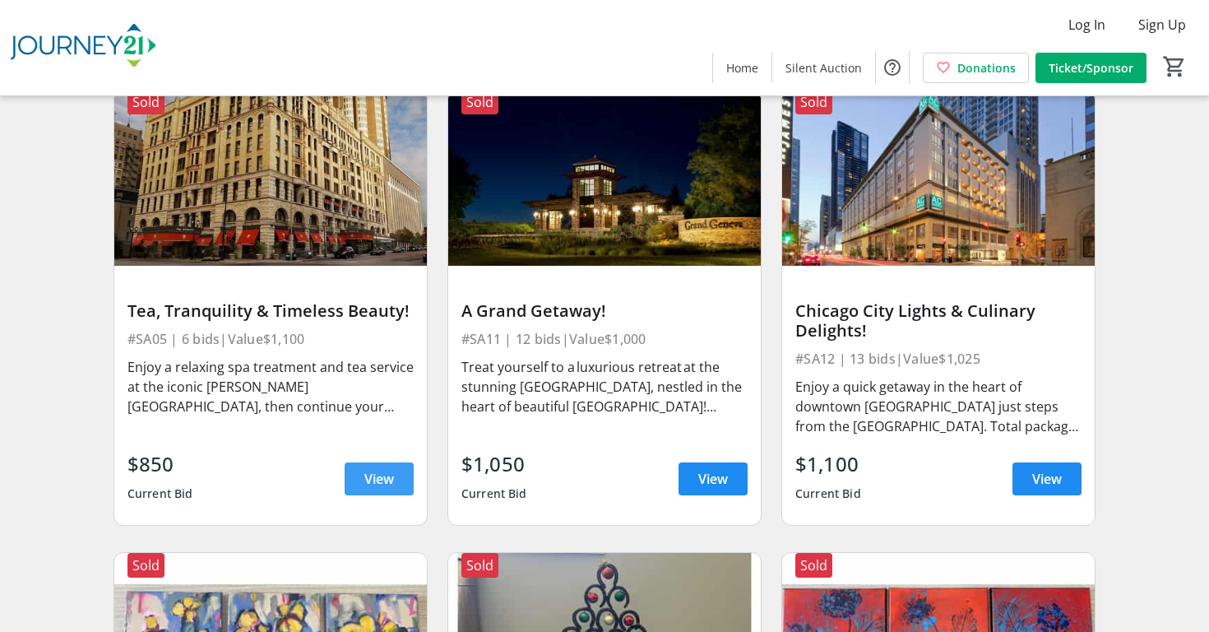
click at [357, 472] on span at bounding box center [379, 478] width 69 height 39
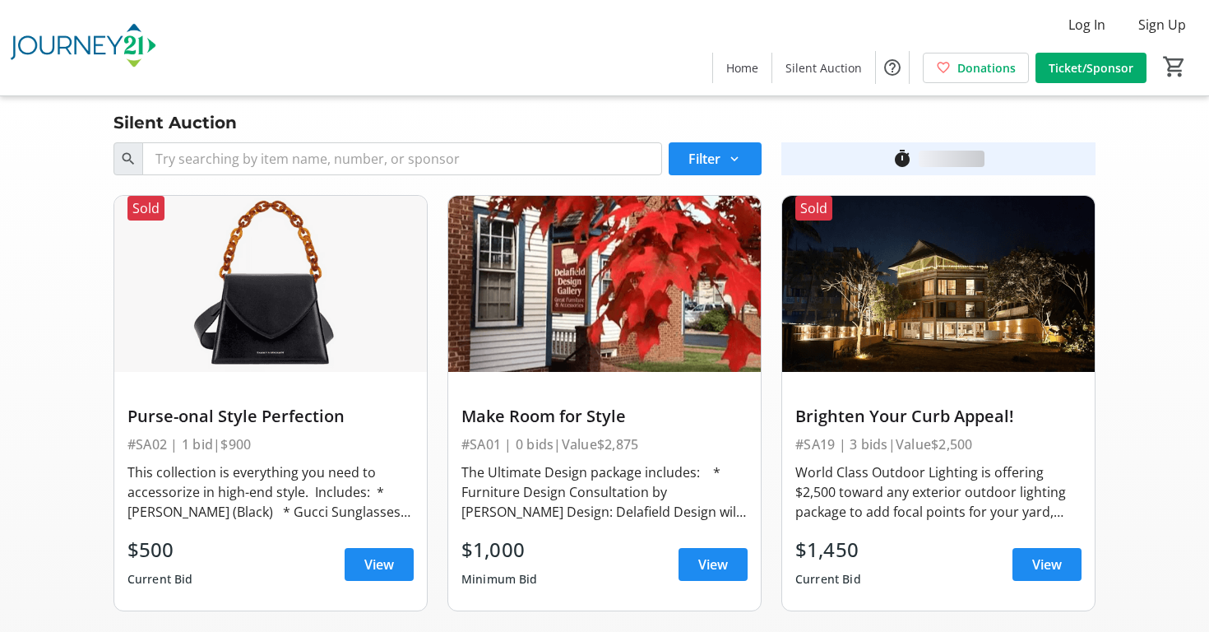
scroll to position [3264, 0]
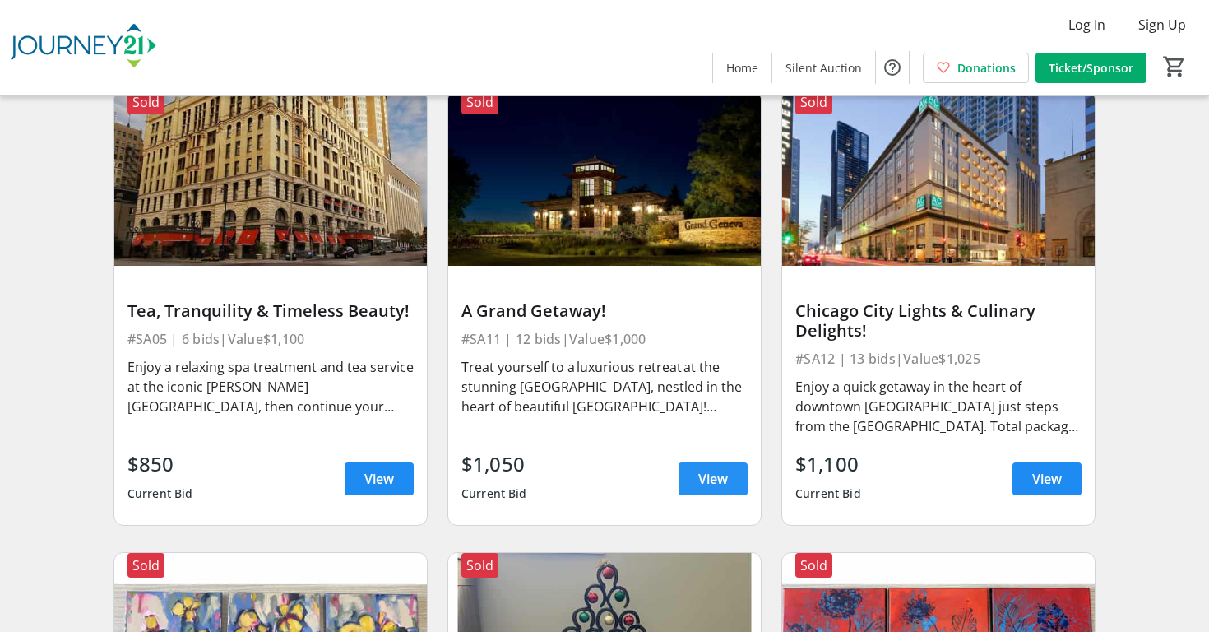
click at [696, 469] on span at bounding box center [713, 478] width 69 height 39
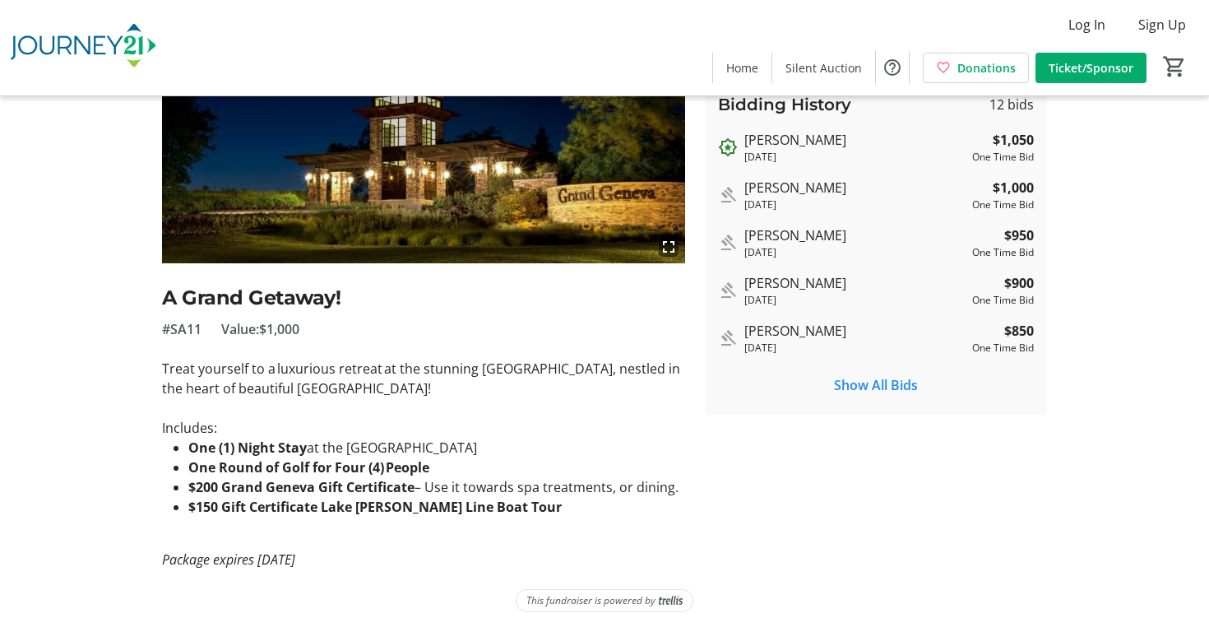
scroll to position [187, 0]
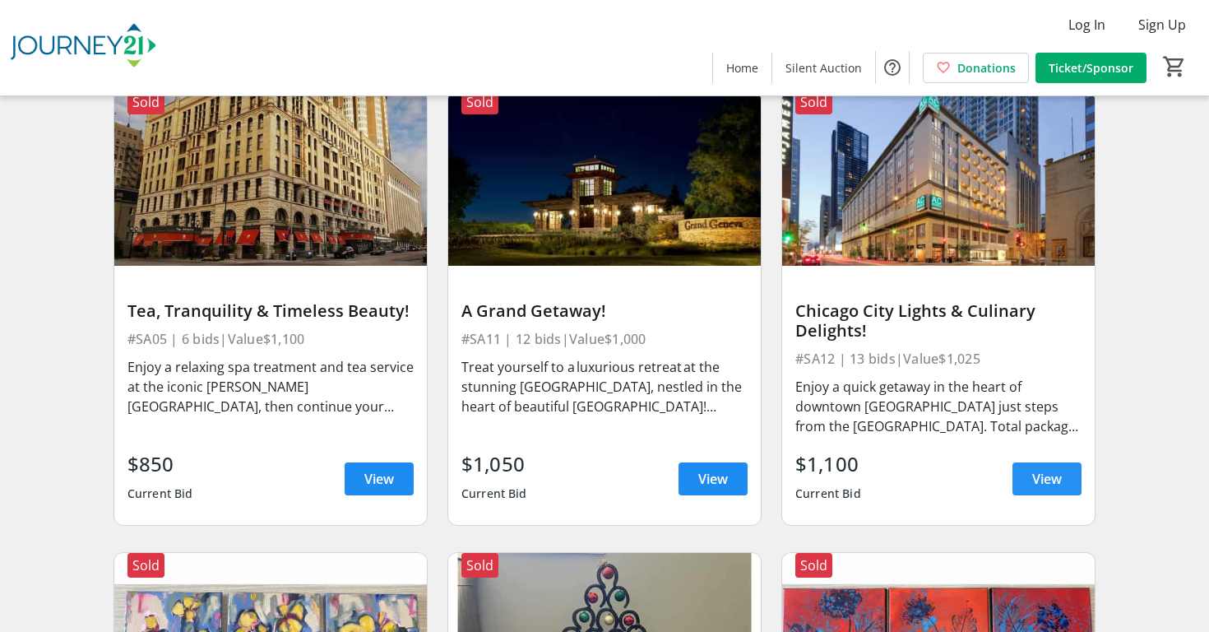
click at [1031, 494] on span at bounding box center [1046, 478] width 69 height 39
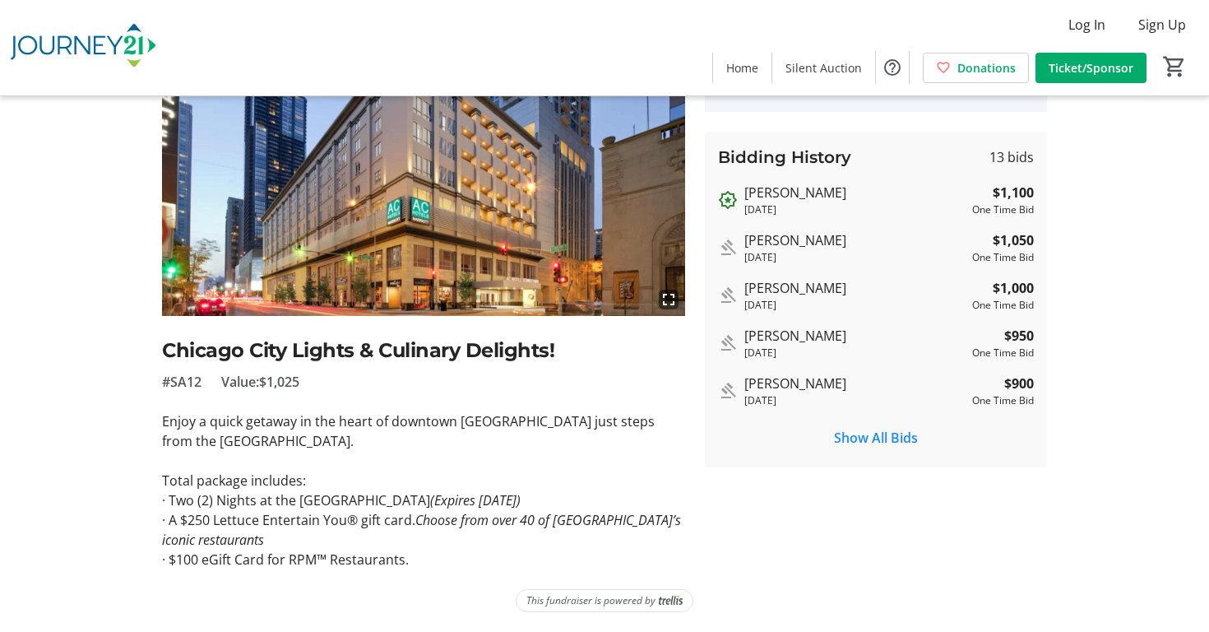
scroll to position [134, 0]
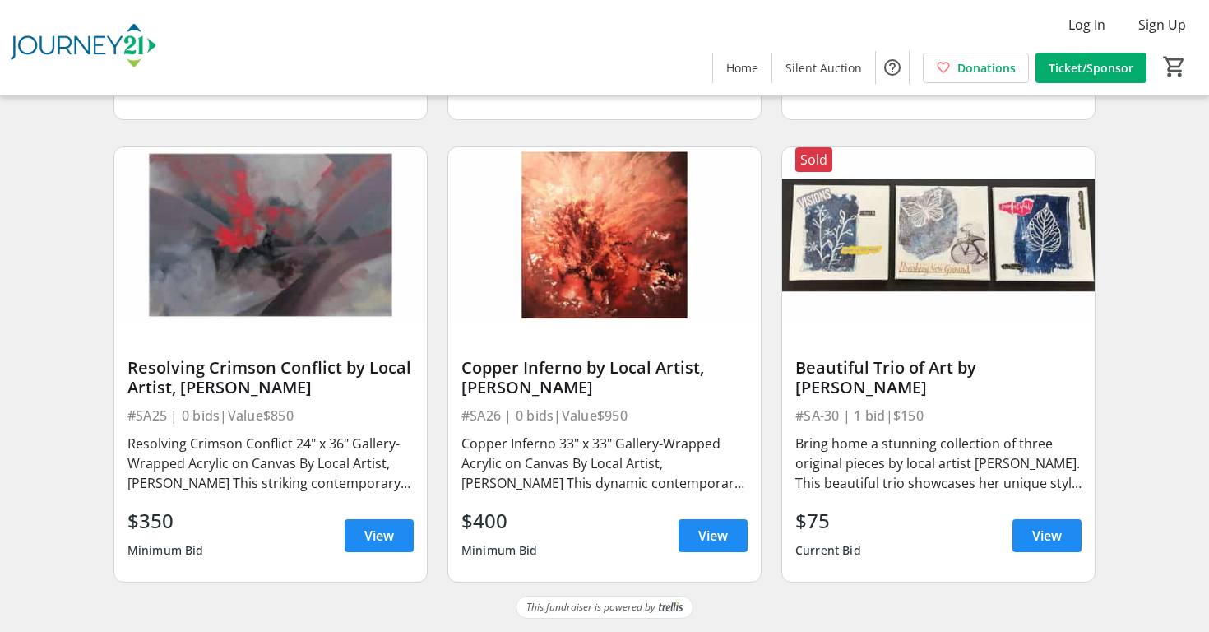
scroll to position [4131, 0]
